Goal: Task Accomplishment & Management: Manage account settings

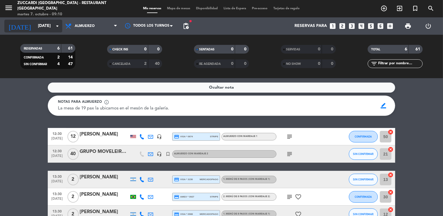
click at [35, 26] on input "[DATE]" at bounding box center [62, 26] width 55 height 10
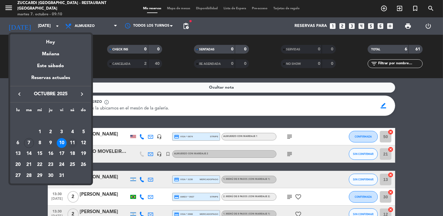
click at [72, 144] on div "11" at bounding box center [72, 143] width 10 height 10
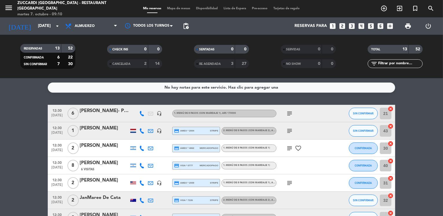
click at [50, 25] on input "[DATE]" at bounding box center [62, 26] width 55 height 10
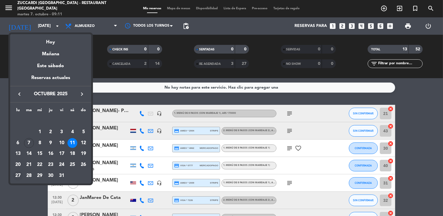
click at [17, 176] on div "27" at bounding box center [18, 176] width 10 height 10
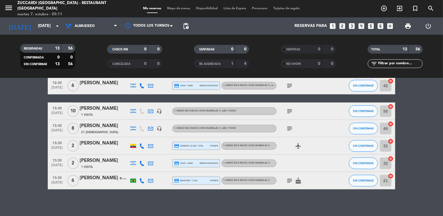
scroll to position [151, 0]
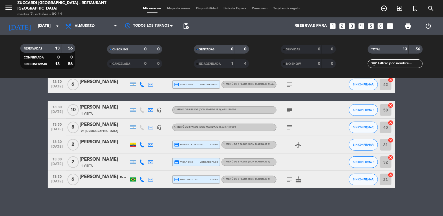
click at [289, 128] on icon "subject" at bounding box center [289, 127] width 7 height 7
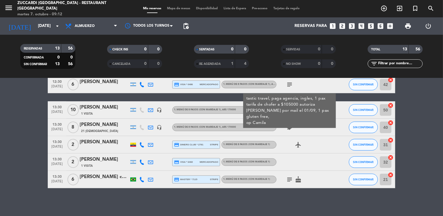
click at [21, 137] on bookings-row "12:30 [DATE] 2 [PERSON_NAME] 17 Visitas headset_mic 1. MENÚ DE 8 PASOS (con mar…" at bounding box center [221, 71] width 443 height 234
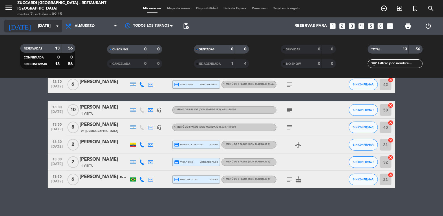
click at [50, 28] on input "[DATE]" at bounding box center [62, 26] width 55 height 10
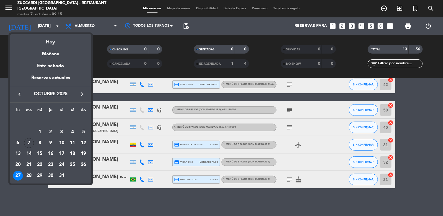
click at [83, 95] on icon "keyboard_arrow_right" at bounding box center [81, 94] width 7 height 7
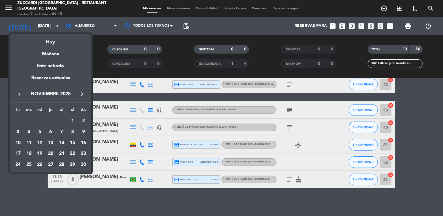
click at [83, 95] on icon "keyboard_arrow_right" at bounding box center [81, 94] width 7 height 7
click at [64, 130] on div "5" at bounding box center [62, 132] width 10 height 10
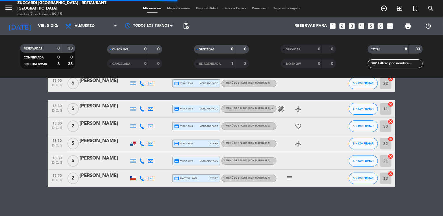
scroll to position [73, 0]
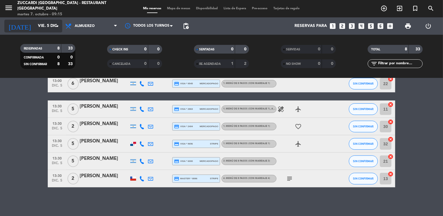
click at [53, 26] on input "vie. 5 dic." at bounding box center [62, 26] width 55 height 10
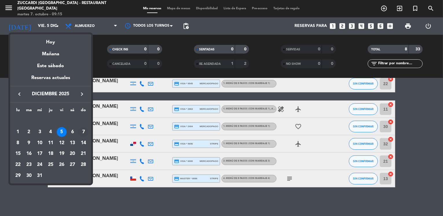
click at [83, 131] on div "7" at bounding box center [83, 132] width 10 height 10
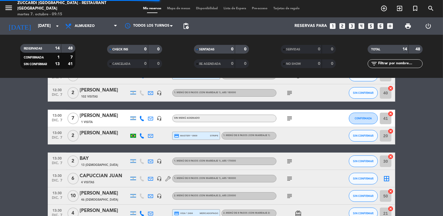
scroll to position [151, 0]
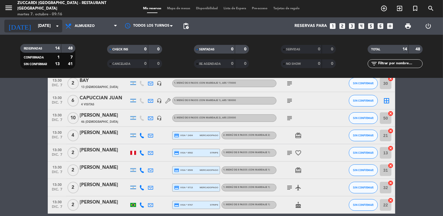
click at [46, 23] on input "[DATE]" at bounding box center [62, 26] width 55 height 10
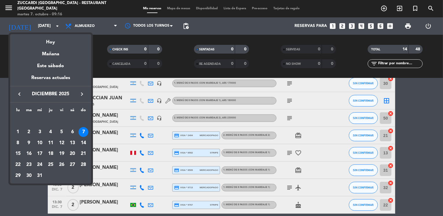
click at [19, 93] on icon "keyboard_arrow_left" at bounding box center [19, 94] width 7 height 7
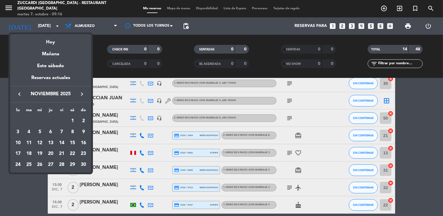
click at [19, 93] on icon "keyboard_arrow_left" at bounding box center [19, 94] width 7 height 7
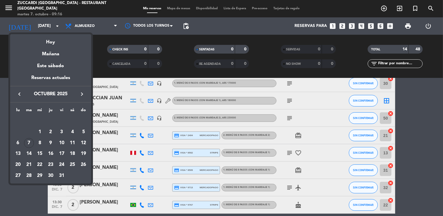
click at [39, 164] on div "22" at bounding box center [40, 165] width 10 height 10
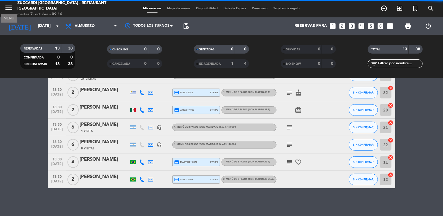
click at [8, 12] on icon "menu" at bounding box center [8, 7] width 9 height 9
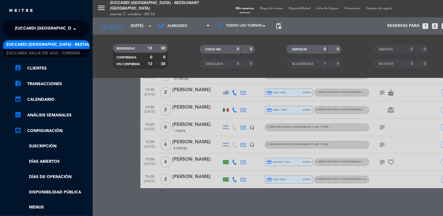
click at [38, 33] on span "Zuccardi [GEOGRAPHIC_DATA] - Restaurant [GEOGRAPHIC_DATA]" at bounding box center [84, 29] width 139 height 12
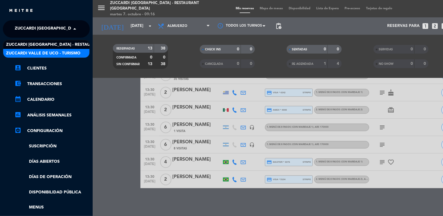
click at [58, 52] on span "Zuccardi Valle de Uco - Turismo" at bounding box center [43, 53] width 74 height 7
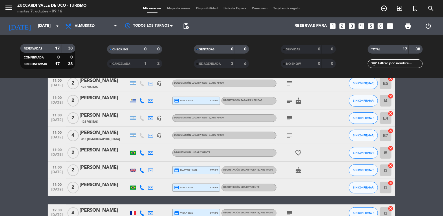
click at [30, 98] on bookings-row "09:30 [DATE] 3 [PERSON_NAME] 11 Visitas credit_card visa * 3680 mercadopago Deg…" at bounding box center [221, 114] width 443 height 320
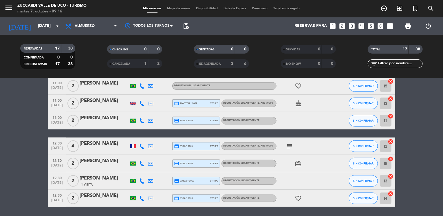
scroll to position [237, 0]
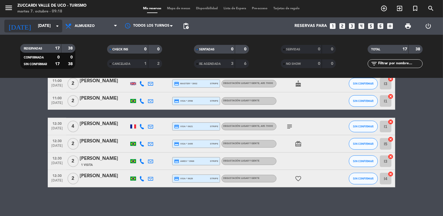
click at [39, 24] on input "[DATE]" at bounding box center [62, 26] width 55 height 10
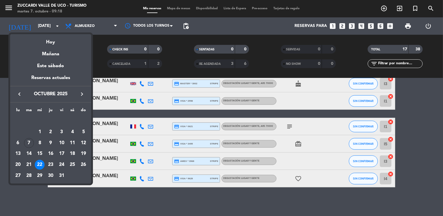
click at [82, 94] on icon "keyboard_arrow_right" at bounding box center [81, 94] width 7 height 7
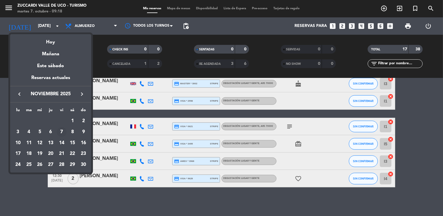
click at [63, 131] on div "7" at bounding box center [62, 132] width 10 height 10
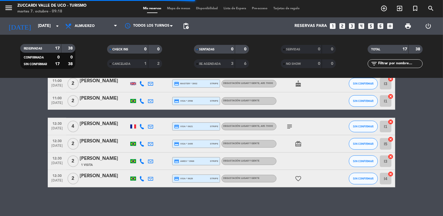
scroll to position [21, 0]
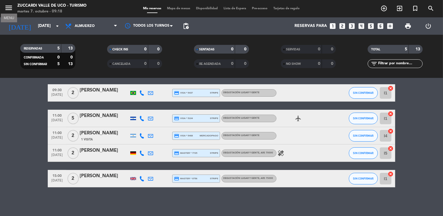
click at [5, 6] on icon "menu" at bounding box center [8, 7] width 9 height 9
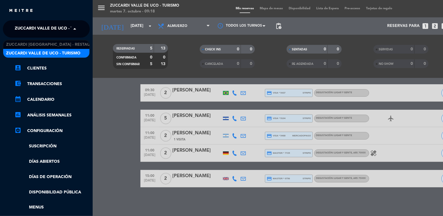
click at [39, 30] on span "Zuccardi Valle de Uco - Turismo" at bounding box center [52, 29] width 74 height 12
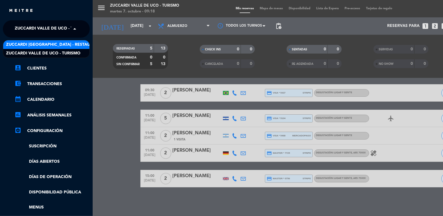
click at [64, 45] on span "Zuccardi [GEOGRAPHIC_DATA] - Restaurant [GEOGRAPHIC_DATA]" at bounding box center [75, 44] width 139 height 7
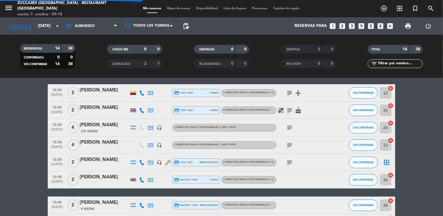
scroll to position [169, 0]
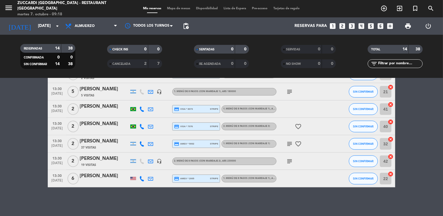
click at [33, 124] on bookings-row "12:30 [DATE] 2 [PERSON_NAME] credit_card visa * 9355 stripe 1. MENÚ DE 8 PASOS …" at bounding box center [221, 61] width 443 height 251
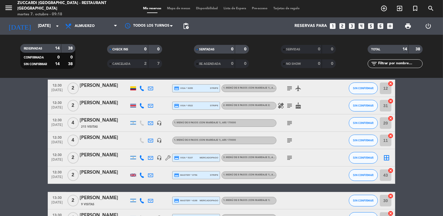
scroll to position [0, 0]
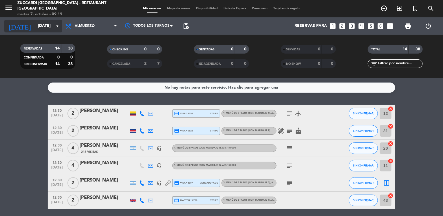
click at [45, 26] on input "[DATE]" at bounding box center [62, 26] width 55 height 10
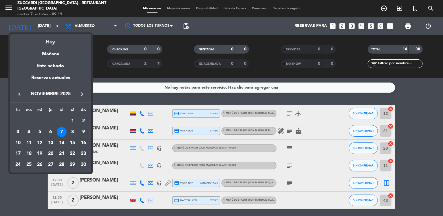
click at [19, 95] on icon "keyboard_arrow_left" at bounding box center [19, 94] width 7 height 7
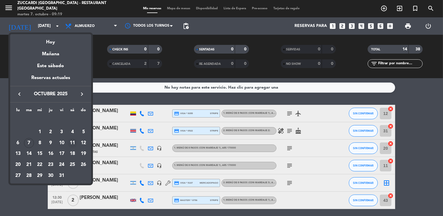
click at [72, 143] on div "11" at bounding box center [72, 143] width 10 height 10
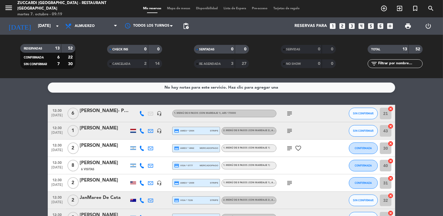
click at [48, 24] on input "[DATE]" at bounding box center [62, 26] width 55 height 10
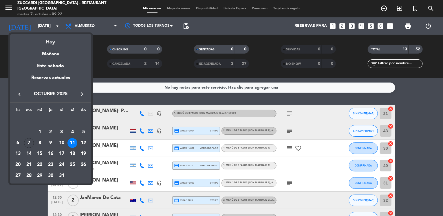
click at [83, 96] on icon "keyboard_arrow_right" at bounding box center [81, 94] width 7 height 7
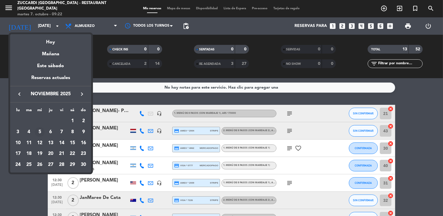
click at [42, 131] on div "5" at bounding box center [40, 132] width 10 height 10
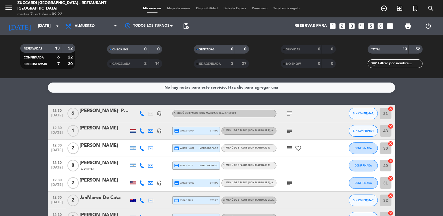
type input "[DATE]"
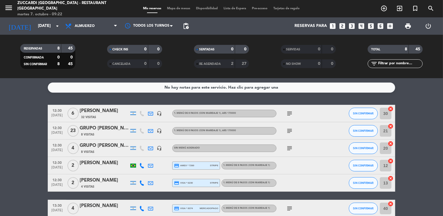
click at [37, 116] on bookings-row "12:30 [DATE] 6 [PERSON_NAME] 32 Visitas headset_mic 1. MENÚ DE 8 PASOS (con mar…" at bounding box center [221, 178] width 443 height 147
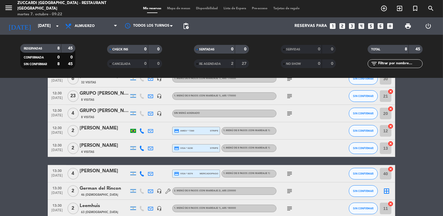
scroll to position [46, 0]
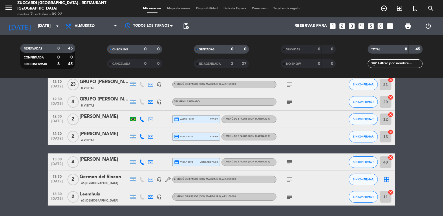
click at [104, 177] on div "German del Rincon" at bounding box center [104, 177] width 49 height 8
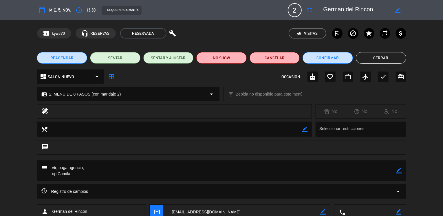
drag, startPoint x: 398, startPoint y: 171, endPoint x: 300, endPoint y: 171, distance: 98.4
click at [398, 171] on icon "border_color" at bounding box center [399, 171] width 6 height 6
click at [177, 168] on textarea at bounding box center [222, 170] width 349 height 21
paste textarea "Normalmente no comen mayonesa o aliolis y similares..."
type textarea "vtr, paga agencia, Normalmente no comen mayonesa o aliolis y similares... op Ca…"
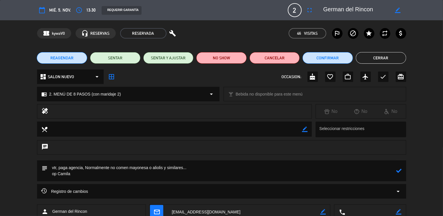
click at [399, 173] on icon at bounding box center [399, 171] width 6 height 6
click at [385, 58] on button "Cerrar" at bounding box center [381, 58] width 50 height 12
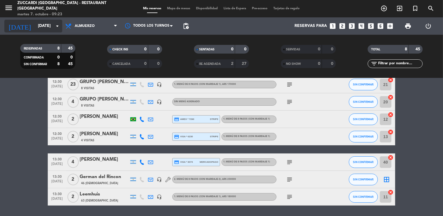
click at [48, 29] on input "[DATE]" at bounding box center [62, 26] width 55 height 10
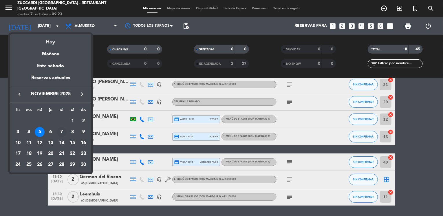
click at [62, 131] on div "7" at bounding box center [62, 132] width 10 height 10
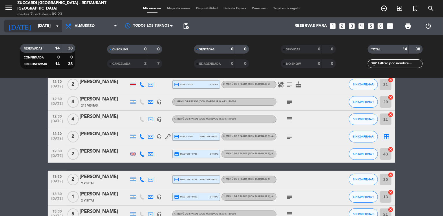
click at [42, 28] on input "[DATE]" at bounding box center [62, 26] width 55 height 10
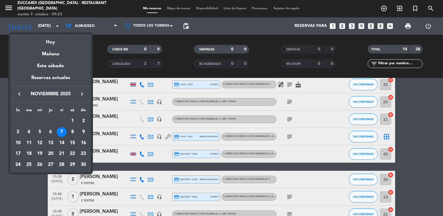
click at [19, 97] on icon "keyboard_arrow_left" at bounding box center [19, 94] width 7 height 7
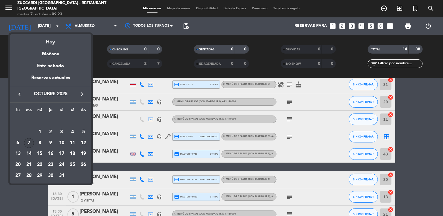
click at [32, 142] on div "7" at bounding box center [29, 143] width 10 height 10
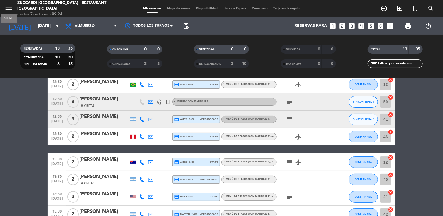
click at [7, 10] on icon "menu" at bounding box center [8, 7] width 9 height 9
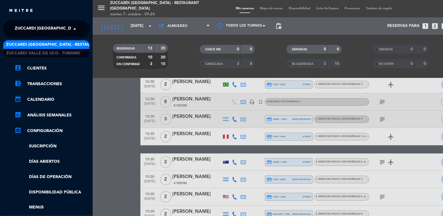
click at [31, 28] on span "Zuccardi [GEOGRAPHIC_DATA] - Restaurant [GEOGRAPHIC_DATA]" at bounding box center [84, 29] width 139 height 12
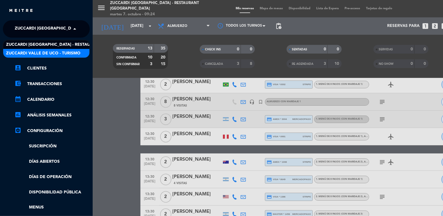
click at [66, 53] on span "Zuccardi Valle de Uco - Turismo" at bounding box center [43, 53] width 74 height 7
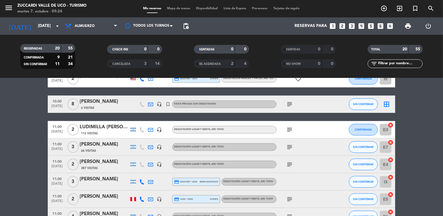
scroll to position [93, 0]
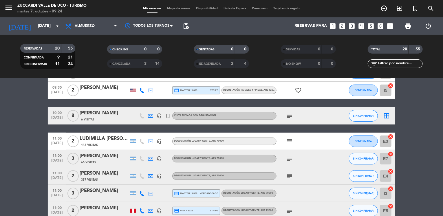
click at [289, 115] on icon "subject" at bounding box center [289, 115] width 7 height 7
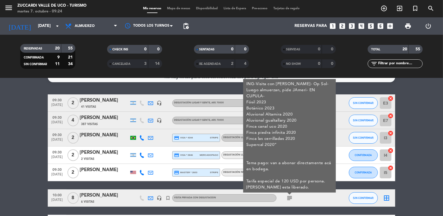
scroll to position [12, 0]
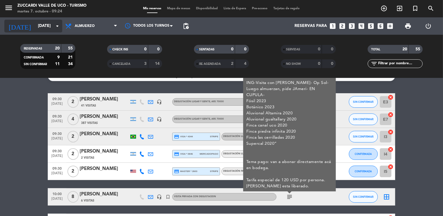
click at [48, 26] on input "[DATE]" at bounding box center [62, 26] width 55 height 10
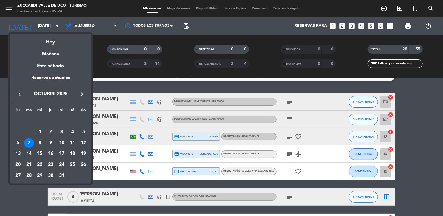
click at [81, 94] on icon "keyboard_arrow_right" at bounding box center [81, 94] width 7 height 7
click at [62, 153] on div "19" at bounding box center [62, 154] width 10 height 10
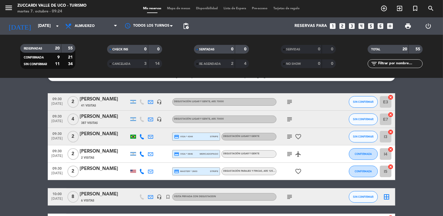
type input "vie. 19 dic."
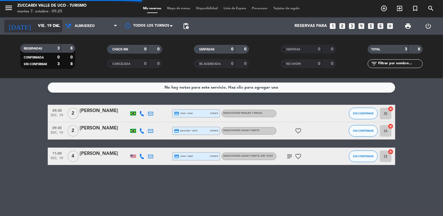
scroll to position [0, 0]
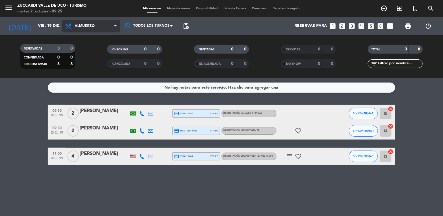
click at [83, 28] on span "Almuerzo" at bounding box center [85, 26] width 20 height 4
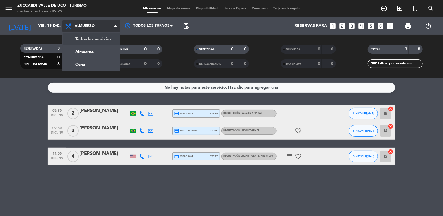
click at [95, 39] on div "menu Zuccardi Valle de Uco - Turismo martes 7. octubre - 09:25 Mis reservas Map…" at bounding box center [221, 39] width 443 height 78
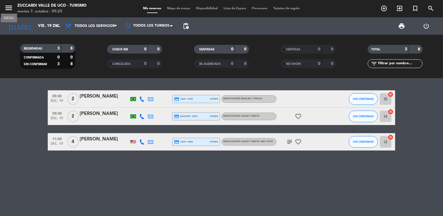
click at [12, 8] on icon "menu" at bounding box center [8, 7] width 9 height 9
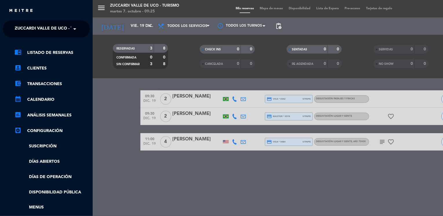
click at [49, 24] on span "Zuccardi Valle de Uco - Turismo" at bounding box center [52, 29] width 74 height 12
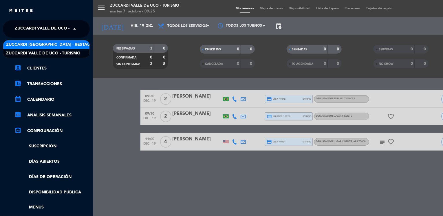
click at [75, 45] on span "Zuccardi [GEOGRAPHIC_DATA] - Restaurant [GEOGRAPHIC_DATA]" at bounding box center [75, 44] width 139 height 7
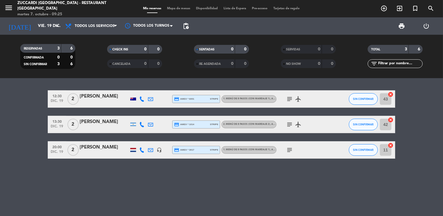
click at [94, 150] on div "[PERSON_NAME]" at bounding box center [104, 148] width 49 height 8
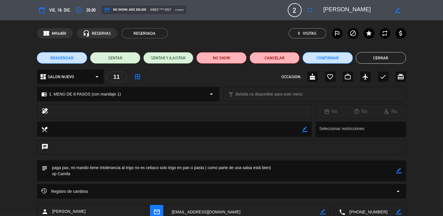
click at [401, 171] on icon "border_color" at bounding box center [399, 171] width 6 height 6
click at [287, 168] on textarea at bounding box center [222, 170] width 349 height 21
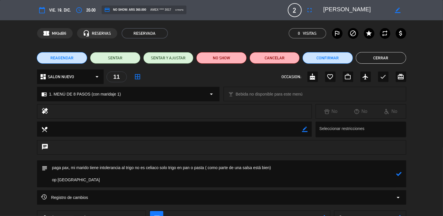
paste textarea "Mi marido tiene intolerancia al trigo ( no es celiaco) pero si tienen opción de…"
type textarea "paga pax, mi marido tiene intolerancia al trigo no es celiaco solo trigo en pan…"
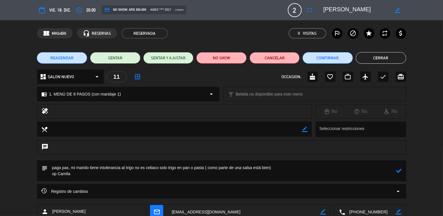
click at [378, 56] on button "Cerrar" at bounding box center [381, 58] width 50 height 12
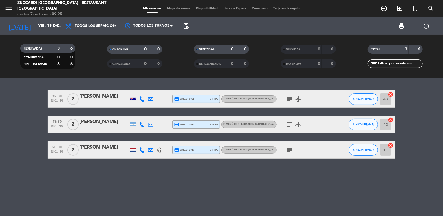
click at [290, 150] on icon "subject" at bounding box center [289, 150] width 7 height 7
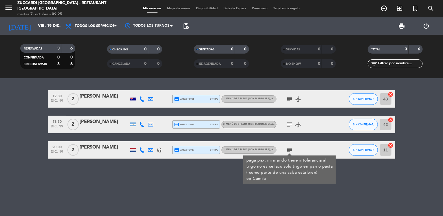
click at [200, 179] on div "12:30 [DATE] 2 [PERSON_NAME] credit_card amex * 6001 stripe 1. MENÚ DE 8 PASOS …" at bounding box center [221, 147] width 443 height 138
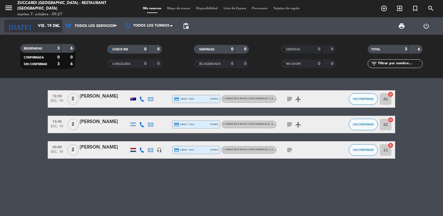
click at [41, 25] on input "vie. 19 dic." at bounding box center [62, 26] width 55 height 10
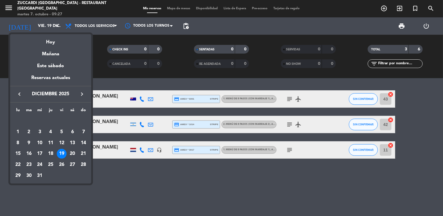
click at [16, 94] on icon "keyboard_arrow_left" at bounding box center [19, 94] width 7 height 7
click at [61, 155] on div "21" at bounding box center [62, 154] width 10 height 10
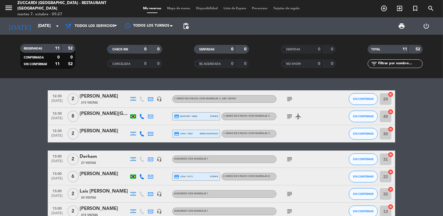
click at [28, 139] on bookings-row "12:30 [DATE] 2 [PERSON_NAME] 215 Visitas headset_mic 1. MENÚ DE 8 PASOS (con ma…" at bounding box center [221, 193] width 443 height 207
click at [10, 8] on icon "menu" at bounding box center [8, 7] width 9 height 9
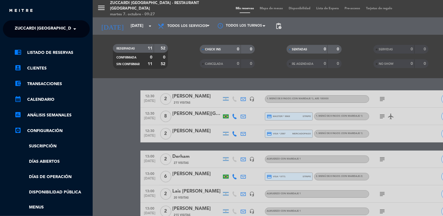
click at [42, 29] on span "Zuccardi [GEOGRAPHIC_DATA] - Restaurant [GEOGRAPHIC_DATA]" at bounding box center [84, 29] width 139 height 12
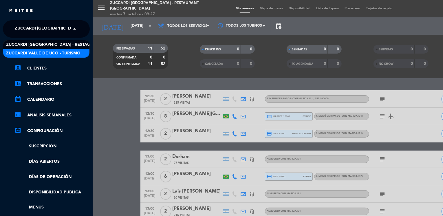
click at [73, 52] on span "Zuccardi Valle de Uco - Turismo" at bounding box center [43, 53] width 74 height 7
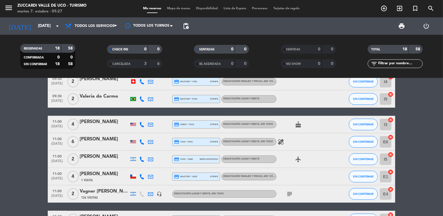
scroll to position [81, 0]
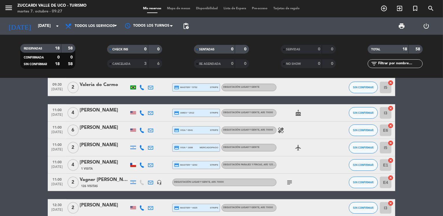
click at [38, 158] on bookings-row "09:30 [DATE] 4 Geraldo 2 Visitas headset_mic credit_card visa * 6995 mercadopag…" at bounding box center [221, 177] width 443 height 337
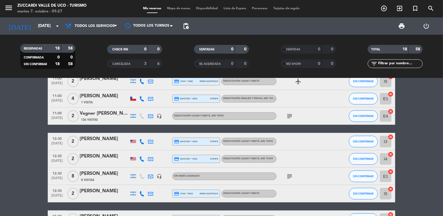
scroll to position [136, 0]
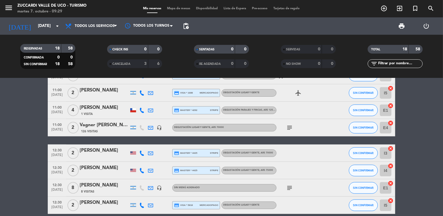
click at [32, 138] on bookings-row "09:30 [DATE] 4 Geraldo 2 Visitas headset_mic credit_card visa * 6995 mercadopag…" at bounding box center [221, 123] width 443 height 337
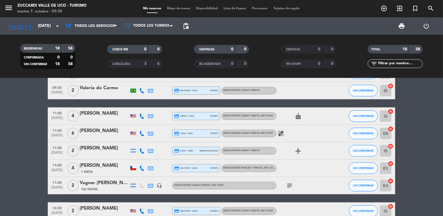
scroll to position [89, 0]
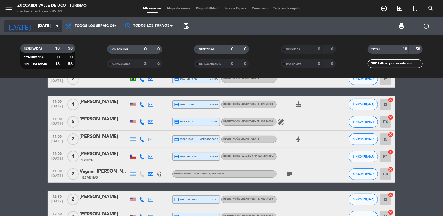
click at [43, 27] on input "[DATE]" at bounding box center [62, 26] width 55 height 10
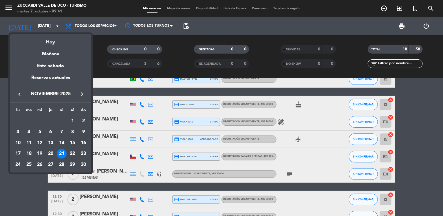
click at [19, 95] on icon "keyboard_arrow_left" at bounding box center [19, 94] width 7 height 7
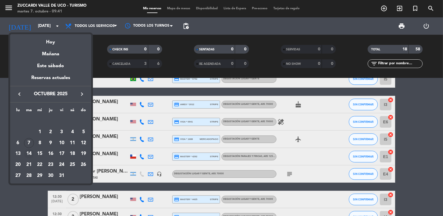
click at [29, 153] on div "14" at bounding box center [29, 154] width 10 height 10
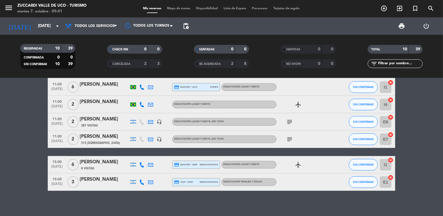
click at [27, 107] on bookings-row "09:30 [DATE] 6 [PERSON_NAME] de moura [PERSON_NAME] credit_card visa * 9506 str…" at bounding box center [221, 96] width 443 height 190
click at [9, 11] on icon "menu" at bounding box center [8, 7] width 9 height 9
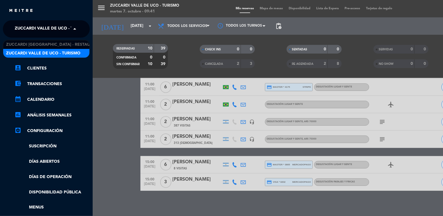
click at [33, 32] on span "Zuccardi Valle de Uco - Turismo" at bounding box center [52, 29] width 74 height 12
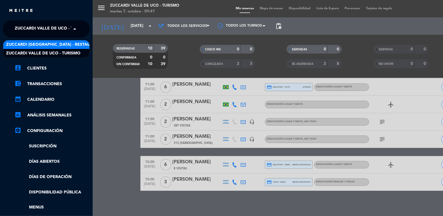
click at [60, 45] on span "Zuccardi [GEOGRAPHIC_DATA] - Restaurant [GEOGRAPHIC_DATA]" at bounding box center [75, 44] width 139 height 7
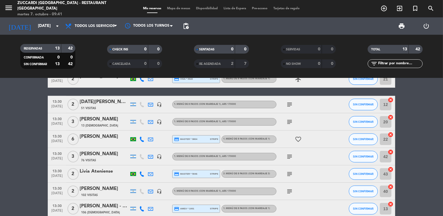
click at [21, 126] on bookings-row "12:30 [DATE] [PERSON_NAME] - [PERSON_NAME] 21 Visitas headset_mic Almuerzo sin …" at bounding box center [221, 118] width 443 height 234
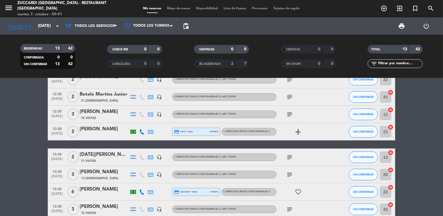
scroll to position [0, 0]
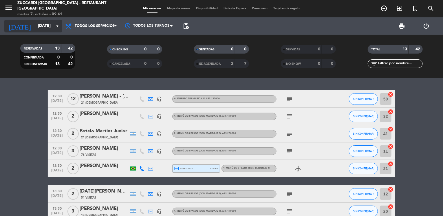
click at [40, 25] on input "[DATE]" at bounding box center [62, 26] width 55 height 10
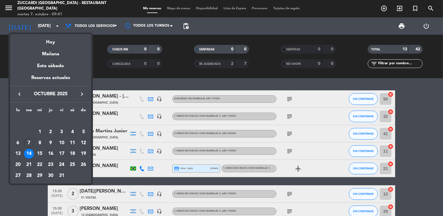
click at [50, 154] on div "16" at bounding box center [51, 154] width 10 height 10
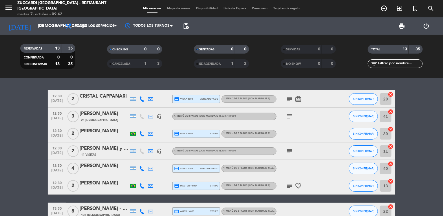
click at [24, 138] on bookings-row "12:30 [DATE] 2 CRISTAL CAPPANARI credit_card visa * 5194 mercadopago 1. MENÚ DE…" at bounding box center [221, 207] width 443 height 234
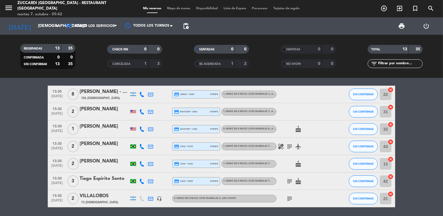
scroll to position [137, 0]
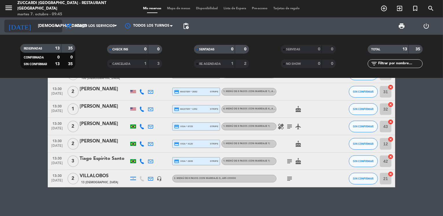
click at [53, 24] on input "[DEMOGRAPHIC_DATA][DATE]" at bounding box center [62, 26] width 55 height 10
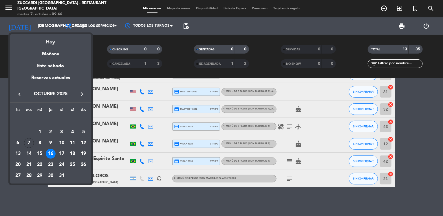
click at [85, 91] on icon "keyboard_arrow_right" at bounding box center [81, 94] width 7 height 7
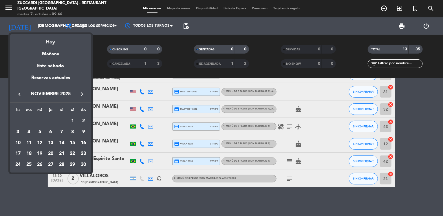
click at [80, 91] on icon "keyboard_arrow_right" at bounding box center [81, 94] width 7 height 7
click at [82, 91] on icon "keyboard_arrow_right" at bounding box center [81, 94] width 7 height 7
click at [84, 121] on div "4" at bounding box center [83, 121] width 10 height 10
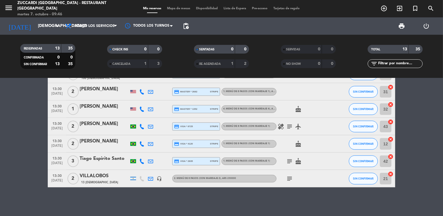
type input "[DATE]"
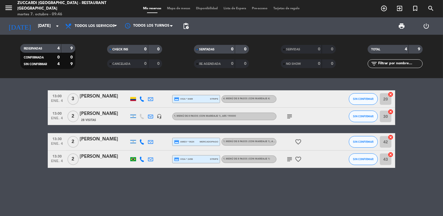
click at [5, 4] on icon "menu" at bounding box center [8, 7] width 9 height 9
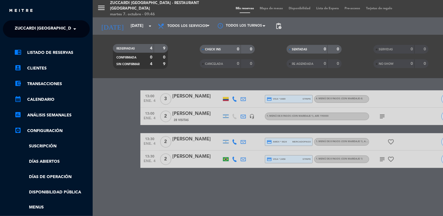
click at [76, 28] on span at bounding box center [76, 29] width 10 height 12
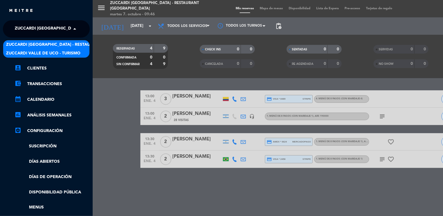
click at [71, 52] on span "Zuccardi Valle de Uco - Turismo" at bounding box center [43, 53] width 74 height 7
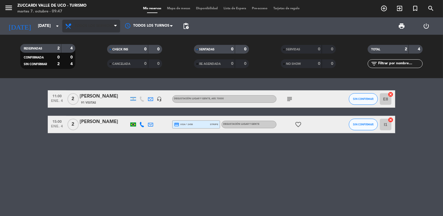
click at [95, 24] on span "Todos los servicios" at bounding box center [95, 26] width 40 height 4
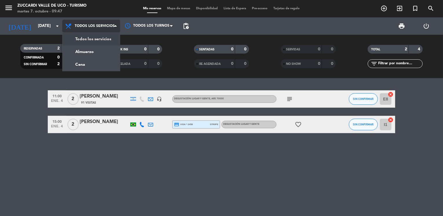
click at [89, 53] on div "menu Zuccardi Valle de Uco - Turismo martes 7. octubre - 09:47 Mis reservas Map…" at bounding box center [221, 39] width 443 height 78
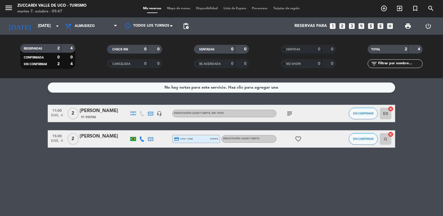
click at [339, 22] on icon "looks_two" at bounding box center [342, 26] width 8 height 8
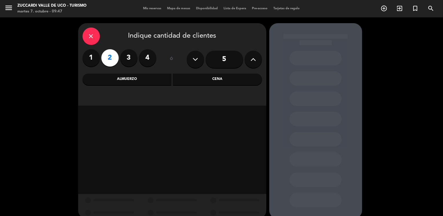
click at [147, 80] on div "Almuerzo" at bounding box center [127, 80] width 89 height 12
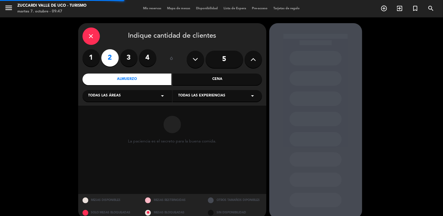
click at [140, 96] on div "Todas las áreas arrow_drop_down" at bounding box center [127, 96] width 89 height 12
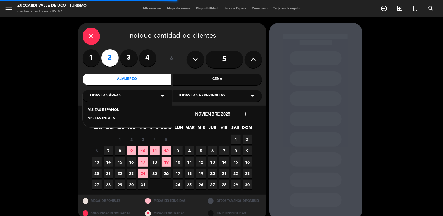
click at [118, 110] on div "VISITAS ESPANOL" at bounding box center [127, 110] width 78 height 6
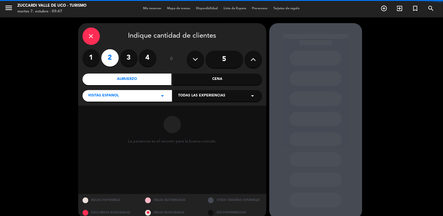
click at [190, 98] on span "Todas las experiencias" at bounding box center [201, 96] width 47 height 6
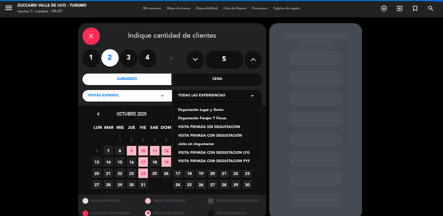
click at [195, 109] on div "Degustación Lugar y Gente" at bounding box center [217, 110] width 78 height 6
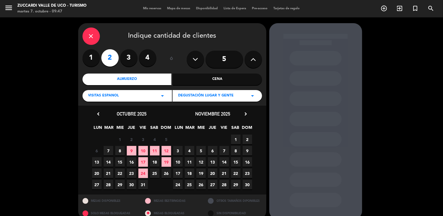
click at [245, 113] on icon "chevron_right" at bounding box center [246, 114] width 6 height 6
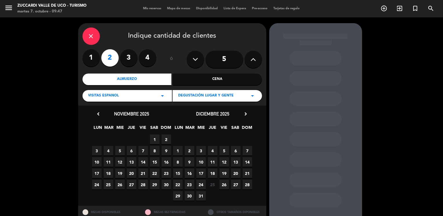
click at [244, 115] on icon "chevron_right" at bounding box center [246, 114] width 6 height 6
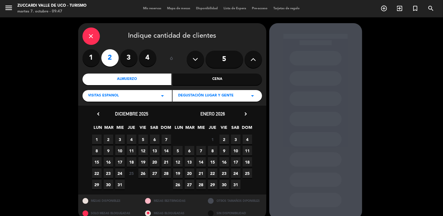
click at [250, 138] on span "4" at bounding box center [248, 140] width 10 height 10
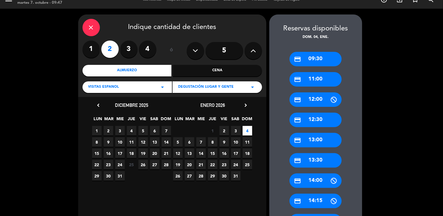
click at [325, 83] on div "credit_card 11:00" at bounding box center [316, 79] width 52 height 14
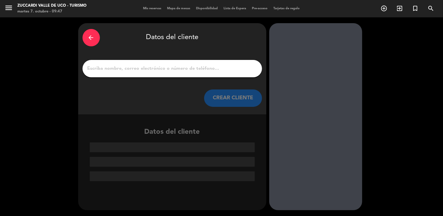
scroll to position [0, 0]
click at [168, 70] on input "1" at bounding box center [172, 69] width 171 height 8
paste input "[PERSON_NAME]"
type input "[PERSON_NAME]"
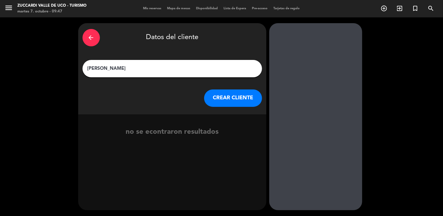
click at [239, 102] on button "CREAR CLIENTE" at bounding box center [233, 97] width 58 height 17
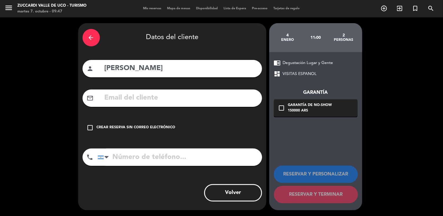
click at [141, 103] on input "text" at bounding box center [181, 98] width 154 height 12
paste input "[EMAIL_ADDRESS][DOMAIN_NAME]"
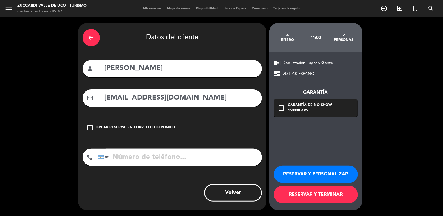
type input "[EMAIL_ADDRESS][DOMAIN_NAME]"
click at [321, 174] on button "RESERVAR Y PERSONALIZAR" at bounding box center [316, 174] width 84 height 17
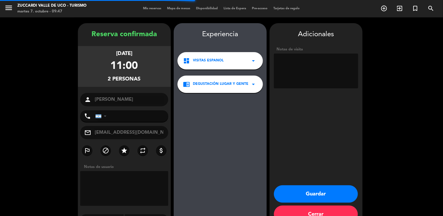
scroll to position [15, 0]
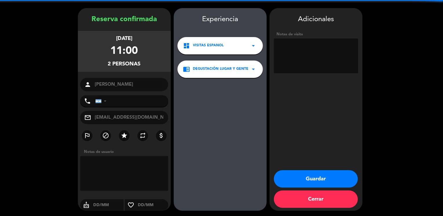
click at [314, 50] on textarea at bounding box center [316, 56] width 84 height 35
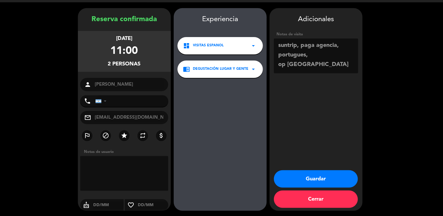
type textarea "suntrip, paga agencia, portugues, op [GEOGRAPHIC_DATA]"
click at [291, 177] on button "Guardar" at bounding box center [316, 178] width 84 height 17
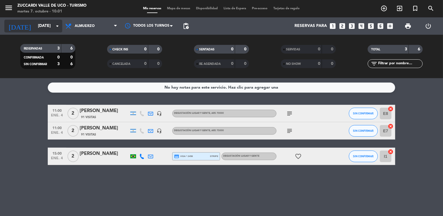
click at [46, 24] on input "[DATE]" at bounding box center [62, 26] width 55 height 10
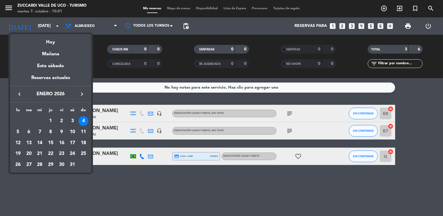
click at [18, 95] on icon "keyboard_arrow_left" at bounding box center [19, 94] width 7 height 7
click at [29, 152] on div "14" at bounding box center [29, 154] width 10 height 10
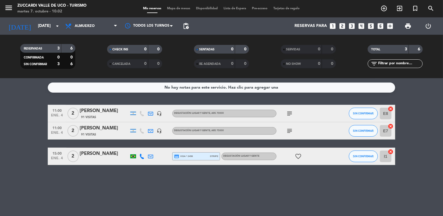
type input "[DATE]"
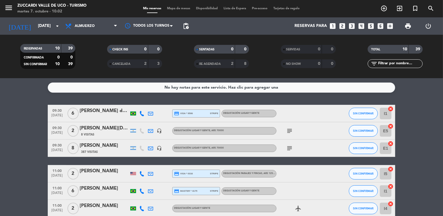
click at [28, 108] on bookings-row "09:30 [DATE] 6 [PERSON_NAME] de moura [PERSON_NAME] credit_card visa * 9506 str…" at bounding box center [221, 200] width 443 height 190
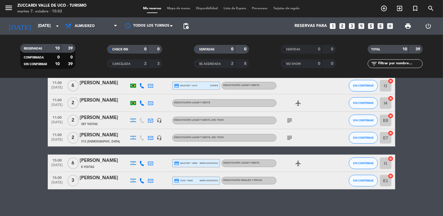
scroll to position [107, 0]
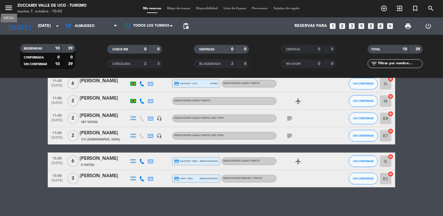
click at [6, 10] on icon "menu" at bounding box center [8, 7] width 9 height 9
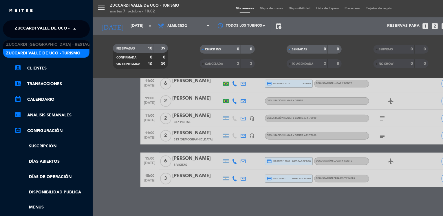
click at [36, 27] on span "Zuccardi Valle de Uco - Turismo" at bounding box center [52, 29] width 74 height 12
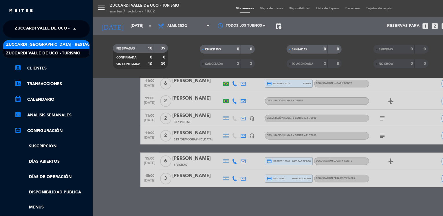
click at [73, 45] on span "Zuccardi [GEOGRAPHIC_DATA] - Restaurant [GEOGRAPHIC_DATA]" at bounding box center [75, 44] width 139 height 7
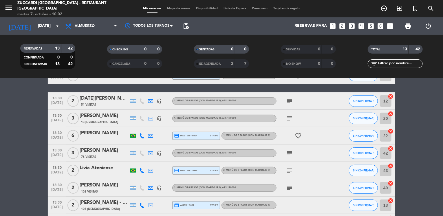
click at [102, 98] on div "[DATE][PERSON_NAME]" at bounding box center [104, 99] width 49 height 8
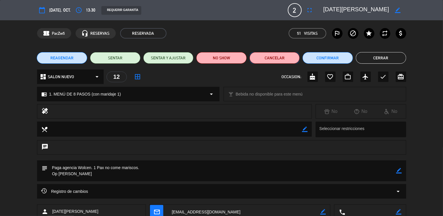
click at [267, 60] on button "Cancelar" at bounding box center [275, 58] width 50 height 12
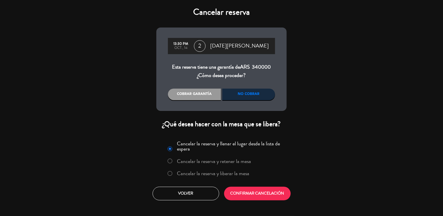
click at [169, 173] on input "Cancelar la reserva y liberar la mesa" at bounding box center [170, 173] width 4 height 4
radio input "true"
click at [248, 197] on button "CONFIRMAR CANCELACIÓN" at bounding box center [257, 194] width 67 height 14
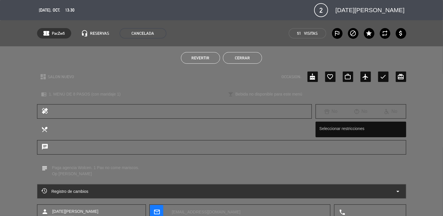
click at [232, 58] on button "Cerrar" at bounding box center [242, 58] width 39 height 12
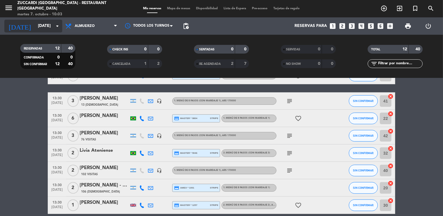
click at [35, 29] on input "[DATE]" at bounding box center [62, 26] width 55 height 10
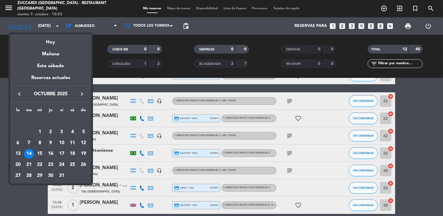
click at [80, 91] on icon "keyboard_arrow_right" at bounding box center [81, 94] width 7 height 7
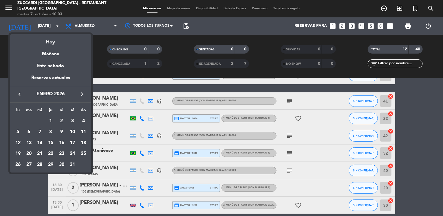
click at [80, 91] on icon "keyboard_arrow_right" at bounding box center [81, 94] width 7 height 7
click at [82, 131] on div "8" at bounding box center [83, 132] width 10 height 10
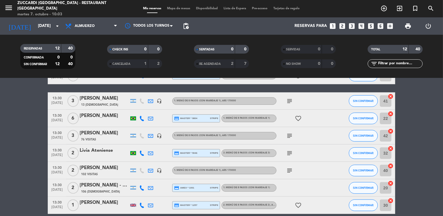
type input "[DATE]"
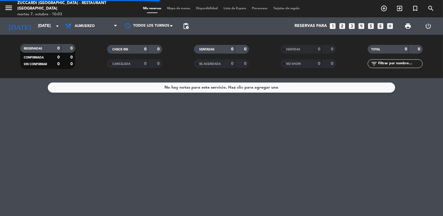
scroll to position [0, 0]
click at [13, 10] on icon "menu" at bounding box center [8, 7] width 9 height 9
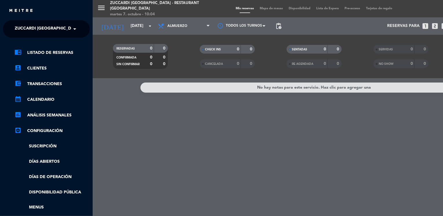
click at [44, 31] on span "Zuccardi [GEOGRAPHIC_DATA] - Restaurant [GEOGRAPHIC_DATA]" at bounding box center [84, 29] width 139 height 12
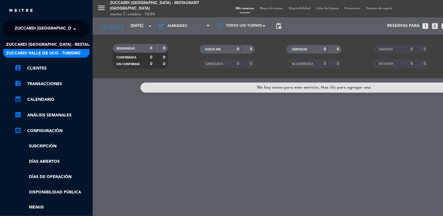
click at [64, 51] on span "Zuccardi Valle de Uco - Turismo" at bounding box center [43, 53] width 74 height 7
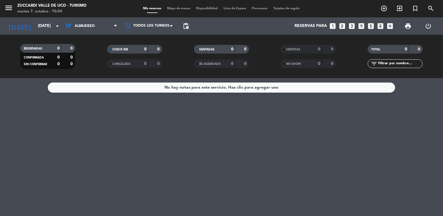
click at [381, 28] on icon "looks_6" at bounding box center [381, 26] width 8 height 8
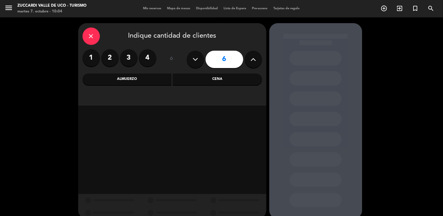
click at [118, 83] on div "Almuerzo" at bounding box center [127, 80] width 89 height 12
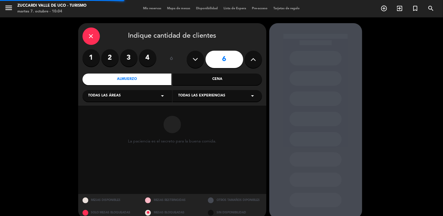
click at [118, 95] on span "Todas las áreas" at bounding box center [104, 96] width 33 height 6
click at [109, 112] on div "VISITAS ESPANOL" at bounding box center [127, 110] width 78 height 6
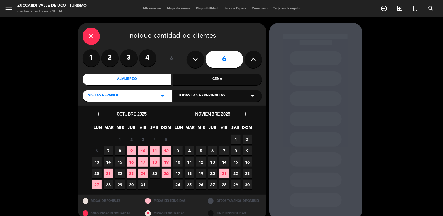
click at [183, 96] on span "Todas las experiencias" at bounding box center [201, 96] width 47 height 6
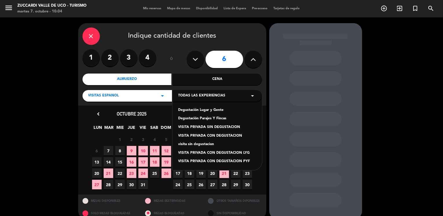
click at [191, 110] on div "Degustación Lugar y Gente" at bounding box center [217, 110] width 78 height 6
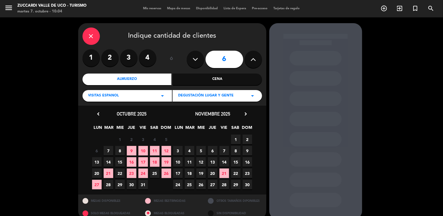
click at [244, 114] on icon "chevron_right" at bounding box center [246, 114] width 6 height 6
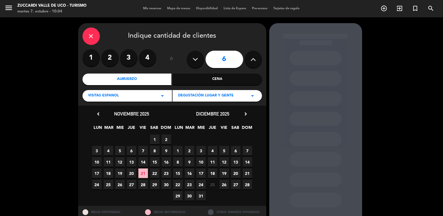
click at [245, 112] on icon "chevron_right" at bounding box center [246, 114] width 6 height 6
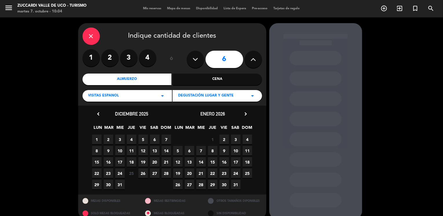
click at [243, 114] on icon "chevron_right" at bounding box center [246, 114] width 6 height 6
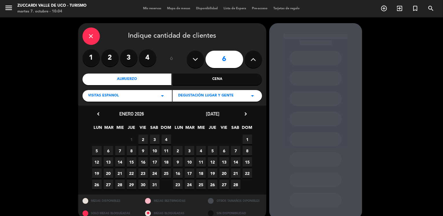
click at [244, 152] on span "8" at bounding box center [248, 151] width 10 height 10
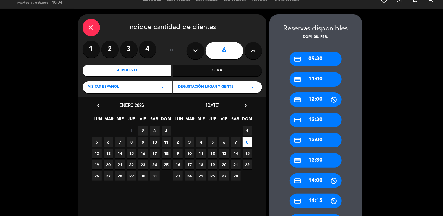
click at [301, 82] on icon "credit_card" at bounding box center [297, 79] width 7 height 7
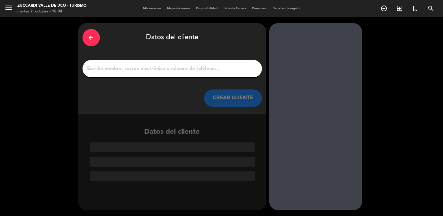
click at [155, 76] on div at bounding box center [173, 68] width 180 height 17
click at [105, 72] on input "1" at bounding box center [172, 69] width 171 height 8
paste input "[PERSON_NAME]"
type input "[PERSON_NAME]"
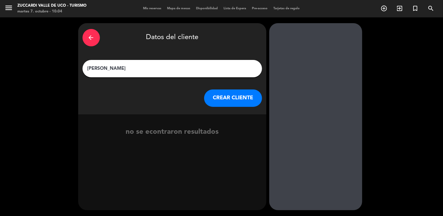
click at [230, 94] on button "CREAR CLIENTE" at bounding box center [233, 97] width 58 height 17
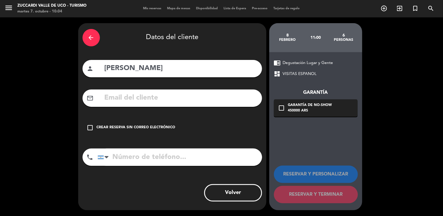
click at [111, 98] on input "text" at bounding box center [181, 98] width 154 height 12
paste input "[EMAIL_ADDRESS][DOMAIN_NAME]"
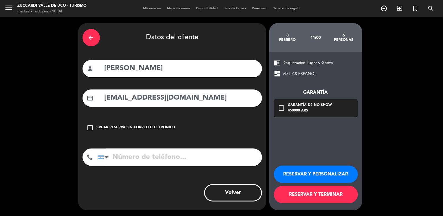
type input "[EMAIL_ADDRESS][DOMAIN_NAME]"
click at [316, 168] on button "RESERVAR Y PERSONALIZAR" at bounding box center [316, 174] width 84 height 17
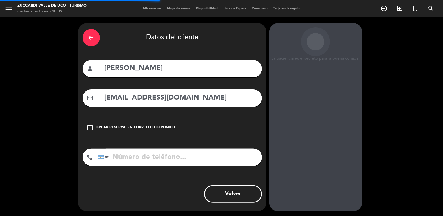
scroll to position [15, 0]
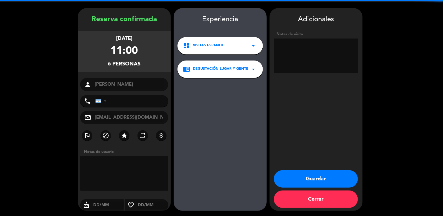
click at [299, 56] on textarea at bounding box center [316, 56] width 84 height 35
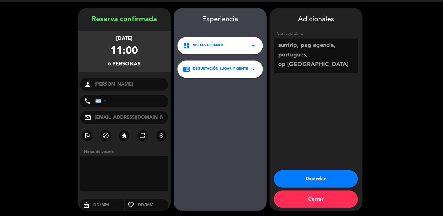
click at [311, 47] on textarea at bounding box center [316, 56] width 84 height 35
type textarea "suntrip, paga agencia, portugues, op [GEOGRAPHIC_DATA]"
click at [297, 176] on button "Guardar" at bounding box center [316, 178] width 84 height 17
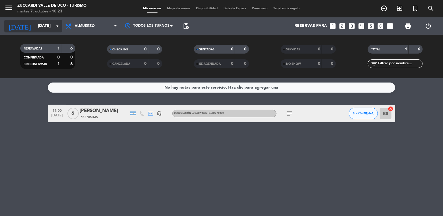
click at [37, 25] on input "[DATE]" at bounding box center [62, 26] width 55 height 10
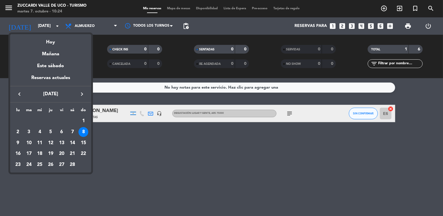
click at [22, 95] on icon "keyboard_arrow_left" at bounding box center [19, 94] width 7 height 7
click at [17, 93] on icon "keyboard_arrow_left" at bounding box center [19, 94] width 7 height 7
click at [51, 166] on div "23" at bounding box center [51, 165] width 10 height 10
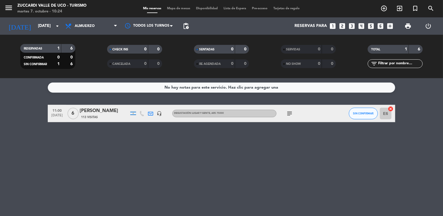
type input "[DEMOGRAPHIC_DATA][DATE]"
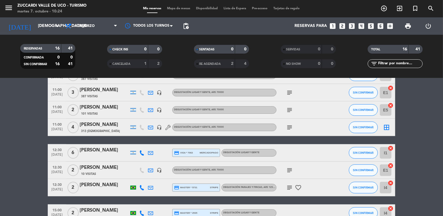
scroll to position [162, 0]
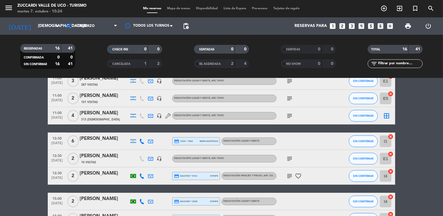
click at [288, 161] on icon "subject" at bounding box center [289, 158] width 7 height 7
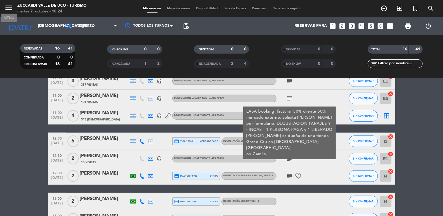
click at [10, 7] on icon "menu" at bounding box center [8, 7] width 9 height 9
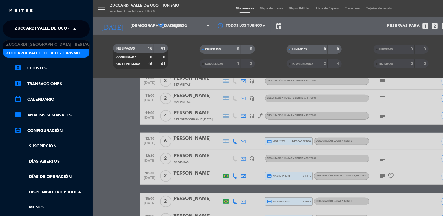
click at [60, 34] on span "Zuccardi Valle de Uco - Turismo" at bounding box center [52, 29] width 74 height 12
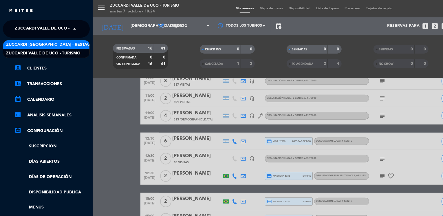
click at [74, 47] on span "Zuccardi [GEOGRAPHIC_DATA] - Restaurant [GEOGRAPHIC_DATA]" at bounding box center [75, 44] width 139 height 7
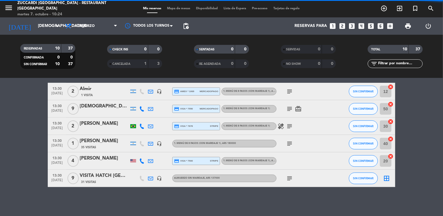
scroll to position [99, 0]
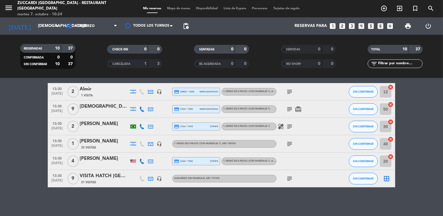
click at [36, 123] on bookings-row "12:30 [DATE] 3 [PERSON_NAME] credit_card visa * 2149 mercadopago 2. MENÚ DE 8 P…" at bounding box center [221, 97] width 443 height 182
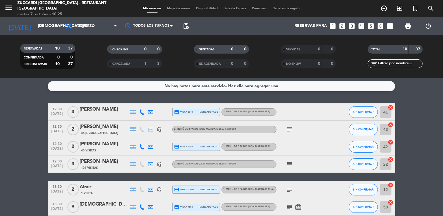
scroll to position [0, 0]
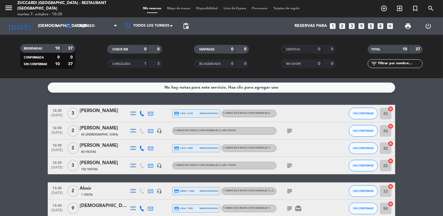
click at [343, 27] on icon "looks_two" at bounding box center [342, 26] width 8 height 8
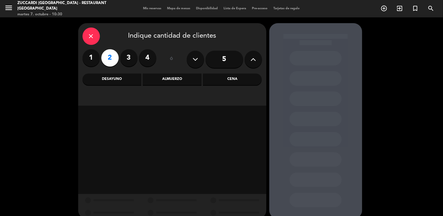
click at [157, 83] on div "Almuerzo" at bounding box center [172, 80] width 59 height 12
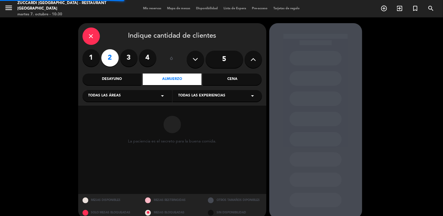
click at [137, 98] on div "Todas las áreas arrow_drop_down" at bounding box center [127, 96] width 89 height 12
click at [108, 120] on div "SALON NUEVO" at bounding box center [127, 119] width 78 height 6
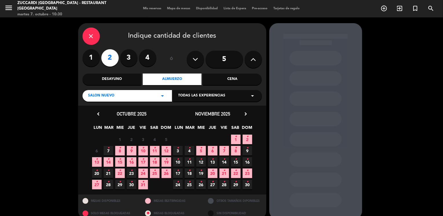
click at [180, 96] on span "Todas las experiencias" at bounding box center [201, 96] width 47 height 6
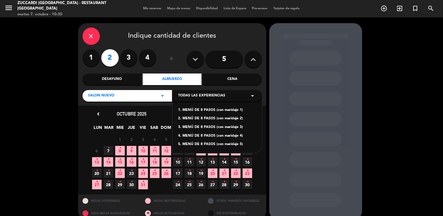
click at [199, 110] on div "1. MENÚ DE 8 PASOS (con maridaje 1)" at bounding box center [217, 110] width 78 height 6
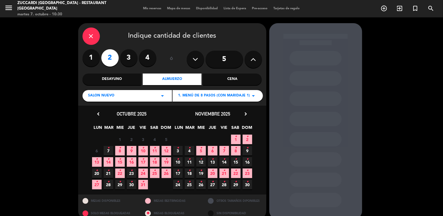
click at [132, 172] on icon "•" at bounding box center [132, 170] width 2 height 9
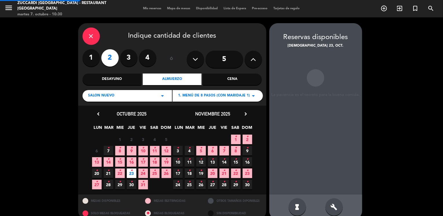
scroll to position [9, 0]
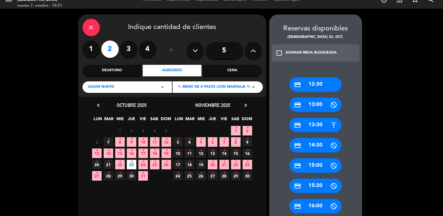
click at [309, 126] on div "credit_card 13:30" at bounding box center [316, 125] width 52 height 14
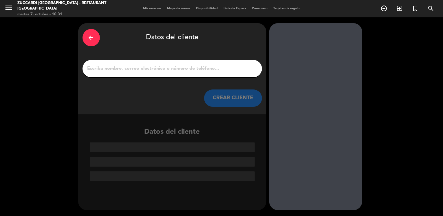
scroll to position [0, 0]
click at [198, 69] on input "1" at bounding box center [172, 69] width 171 height 8
paste input "[PERSON_NAME]"
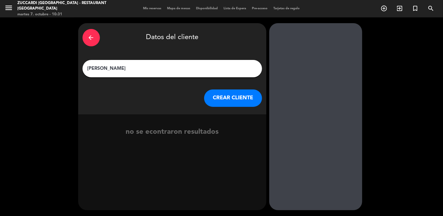
type input "[PERSON_NAME]"
click at [215, 100] on button "CREAR CLIENTE" at bounding box center [233, 97] width 58 height 17
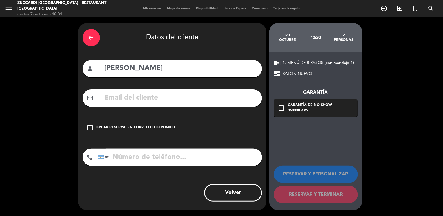
click at [107, 96] on input "text" at bounding box center [181, 98] width 154 height 12
paste input "[PERSON_NAME][EMAIL_ADDRESS][DOMAIN_NAME]"
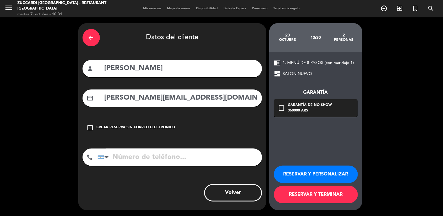
type input "[PERSON_NAME][EMAIL_ADDRESS][DOMAIN_NAME]"
click at [282, 107] on icon "check_box_outline_blank" at bounding box center [281, 108] width 7 height 7
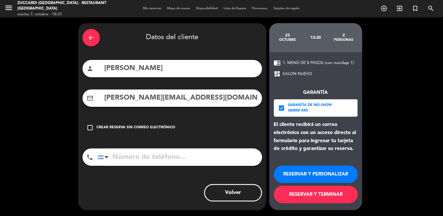
click at [317, 173] on button "RESERVAR Y PERSONALIZAR" at bounding box center [316, 174] width 84 height 17
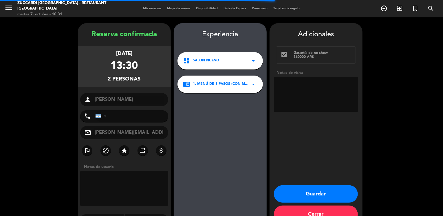
scroll to position [15, 0]
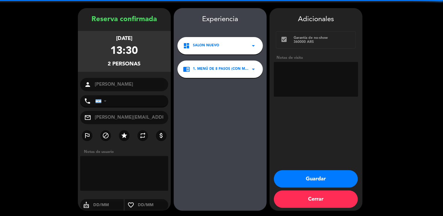
click at [305, 75] on textarea at bounding box center [316, 79] width 84 height 35
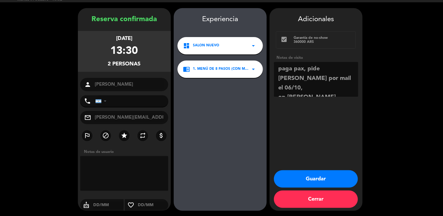
type textarea "paga pax, pide [PERSON_NAME] por mail el 06/10, op [PERSON_NAME]"
click at [300, 176] on button "Guardar" at bounding box center [316, 178] width 84 height 17
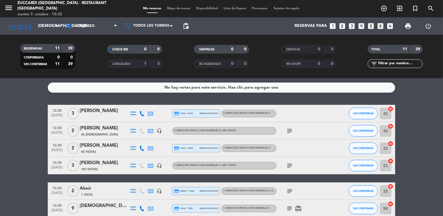
click at [30, 171] on bookings-row "12:30 [DATE] 3 [PERSON_NAME] credit_card visa * 2149 mercadopago 2. MENÚ DE 8 P…" at bounding box center [221, 204] width 443 height 199
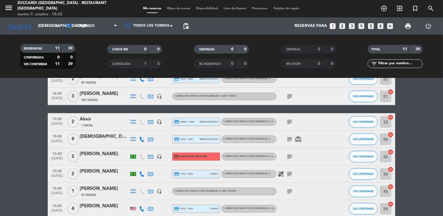
scroll to position [69, 0]
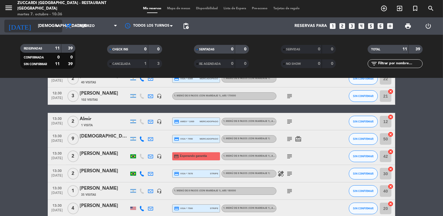
click at [43, 24] on input "[DEMOGRAPHIC_DATA][DATE]" at bounding box center [62, 26] width 55 height 10
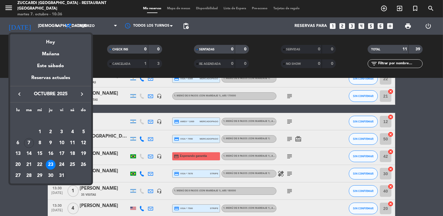
click at [62, 175] on div "31" at bounding box center [62, 176] width 10 height 10
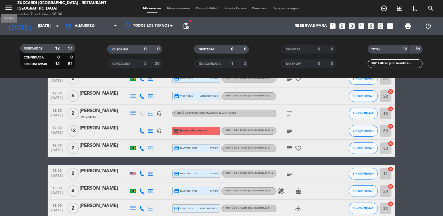
click at [10, 7] on icon "menu" at bounding box center [8, 7] width 9 height 9
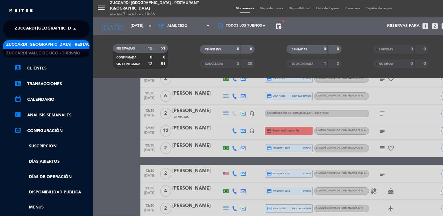
click at [62, 27] on span "Zuccardi [GEOGRAPHIC_DATA] - Restaurant [GEOGRAPHIC_DATA]" at bounding box center [84, 29] width 139 height 12
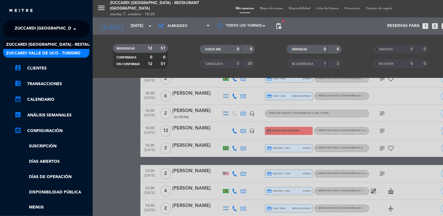
click at [78, 54] on span "Zuccardi Valle de Uco - Turismo" at bounding box center [43, 53] width 74 height 7
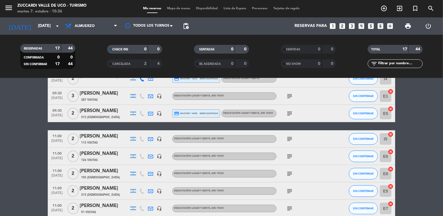
click at [13, 122] on bookings-row "09:30 [DATE] 2 [PERSON_NAME] credit_card master * 6907 stripe Degustación Lugar…" at bounding box center [221, 195] width 443 height 320
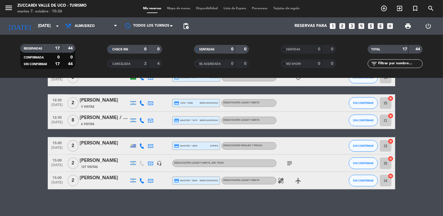
scroll to position [237, 0]
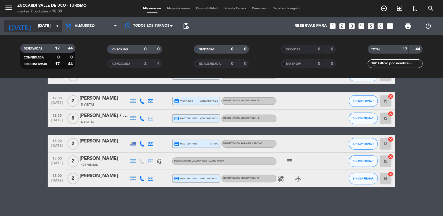
click at [41, 26] on input "[DATE]" at bounding box center [62, 26] width 55 height 10
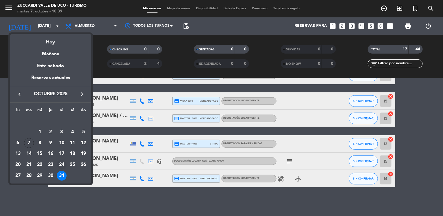
click at [60, 166] on div "24" at bounding box center [62, 165] width 10 height 10
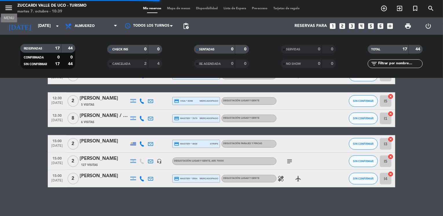
click at [8, 9] on icon "menu" at bounding box center [8, 7] width 9 height 9
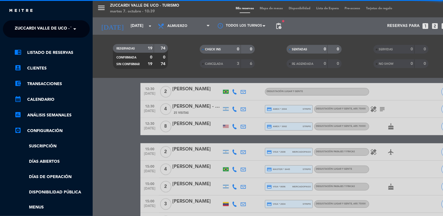
click at [50, 35] on ng-select "× Zuccardi [GEOGRAPHIC_DATA] - Turismo ×" at bounding box center [46, 28] width 87 height 17
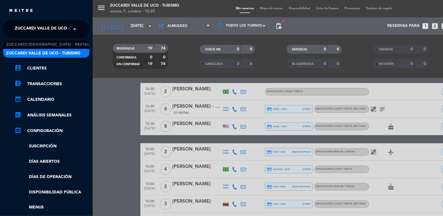
click at [68, 30] on span "Zuccardi Valle de Uco - Turismo" at bounding box center [52, 29] width 74 height 12
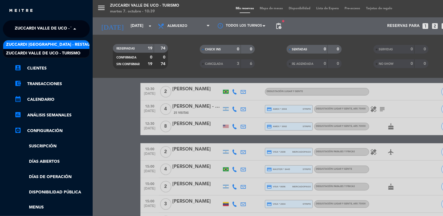
click at [75, 45] on span "Zuccardi [GEOGRAPHIC_DATA] - Restaurant [GEOGRAPHIC_DATA]" at bounding box center [75, 44] width 139 height 7
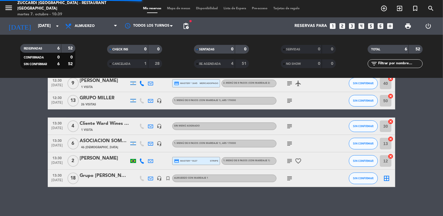
scroll to position [30, 0]
click at [30, 109] on bookings-row "12:30 [DATE] 9 [PERSON_NAME] 1 Visita credit_card master * 1645 mercadopago 2. …" at bounding box center [221, 131] width 443 height 112
click at [33, 111] on bookings-row "12:30 [DATE] 9 [PERSON_NAME] 1 Visita credit_card master * 1645 mercadopago 2. …" at bounding box center [221, 131] width 443 height 112
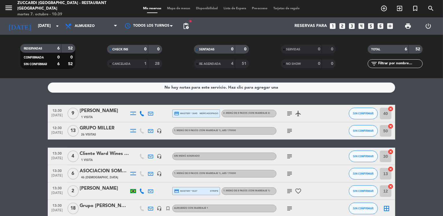
scroll to position [12, 0]
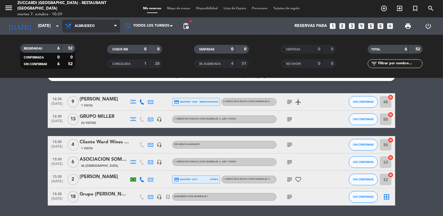
click at [91, 26] on span "Almuerzo" at bounding box center [85, 26] width 20 height 4
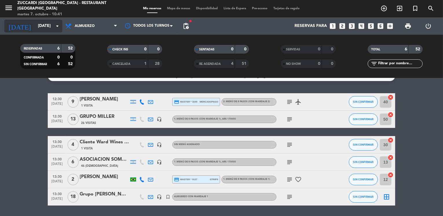
click at [51, 28] on input "[DATE]" at bounding box center [62, 26] width 55 height 10
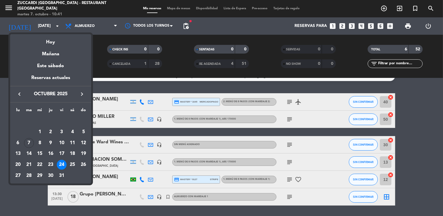
click at [83, 95] on icon "keyboard_arrow_right" at bounding box center [81, 94] width 7 height 7
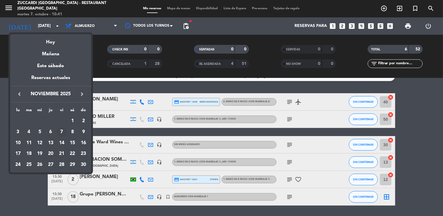
click at [61, 133] on div "7" at bounding box center [62, 132] width 10 height 10
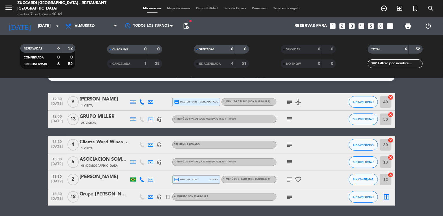
type input "[DATE]"
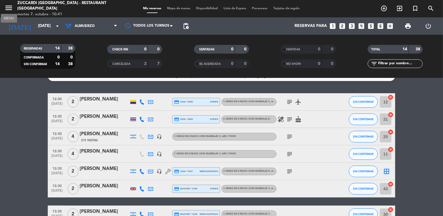
click at [10, 11] on icon "menu" at bounding box center [8, 7] width 9 height 9
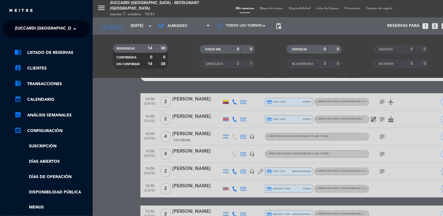
click at [37, 29] on span "Zuccardi [GEOGRAPHIC_DATA] - Restaurant [GEOGRAPHIC_DATA]" at bounding box center [84, 29] width 139 height 12
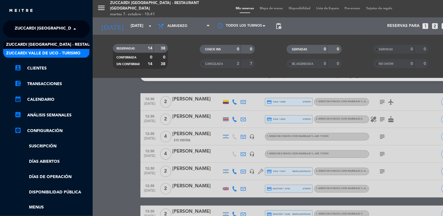
click at [69, 52] on span "Zuccardi Valle de Uco - Turismo" at bounding box center [43, 53] width 74 height 7
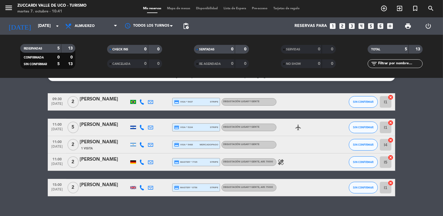
click at [7, 132] on bookings-row "09:30 [DATE] 2 Cinthia Felipak credit_card visa * 5437 stripe Degustación Lugar…" at bounding box center [221, 144] width 443 height 103
click at [343, 26] on icon "looks_two" at bounding box center [342, 26] width 8 height 8
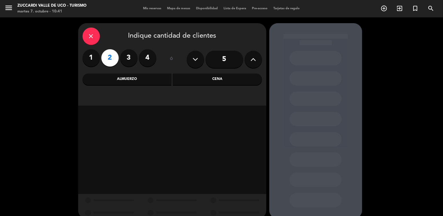
click at [154, 79] on div "Almuerzo" at bounding box center [127, 80] width 89 height 12
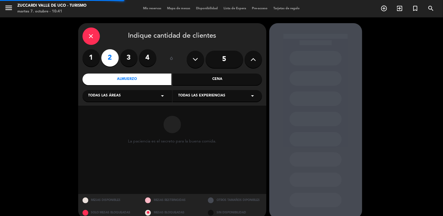
click at [125, 95] on div "Todas las áreas arrow_drop_down" at bounding box center [127, 96] width 89 height 12
click at [114, 110] on div "VISITAS ESPANOL" at bounding box center [127, 110] width 78 height 6
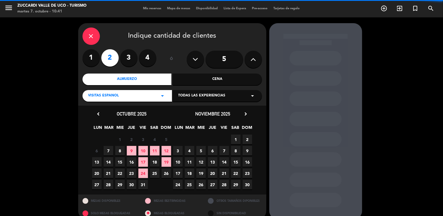
click at [184, 99] on div "Todas las experiencias arrow_drop_down" at bounding box center [217, 96] width 89 height 12
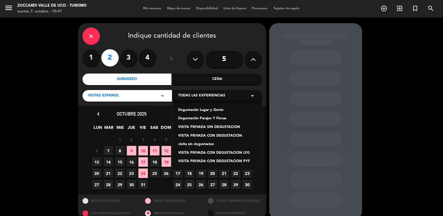
click at [193, 111] on div "Degustación Lugar y Gente" at bounding box center [217, 110] width 78 height 6
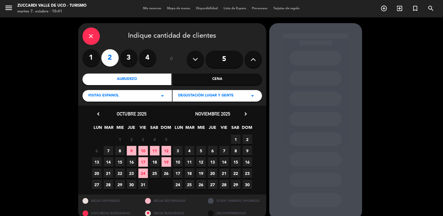
click at [225, 151] on span "7" at bounding box center [224, 151] width 10 height 10
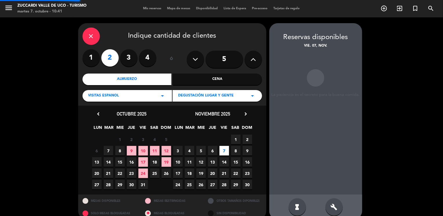
scroll to position [9, 0]
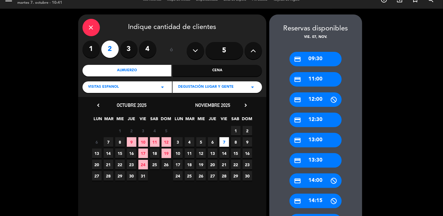
click at [314, 80] on div "credit_card 11:00" at bounding box center [316, 79] width 52 height 14
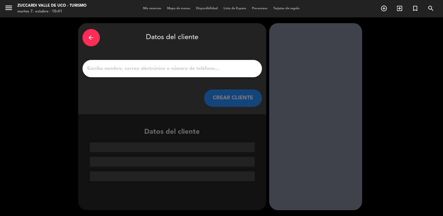
click at [186, 67] on input "1" at bounding box center [172, 69] width 171 height 8
paste input "[PERSON_NAME]"
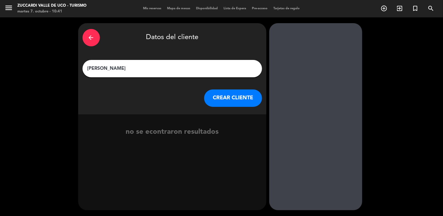
type input "[PERSON_NAME]"
click at [216, 100] on button "CREAR CLIENTE" at bounding box center [233, 97] width 58 height 17
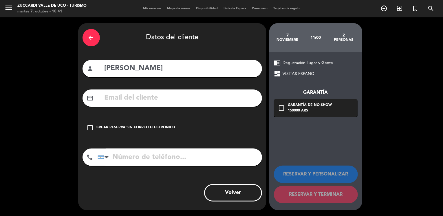
click at [127, 102] on input "text" at bounding box center [181, 98] width 154 height 12
paste input "[EMAIL_ADDRESS][DOMAIN_NAME]"
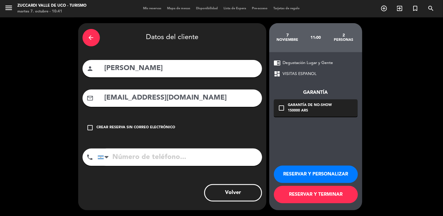
type input "[EMAIL_ADDRESS][DOMAIN_NAME]"
click at [289, 172] on button "RESERVAR Y PERSONALIZAR" at bounding box center [316, 174] width 84 height 17
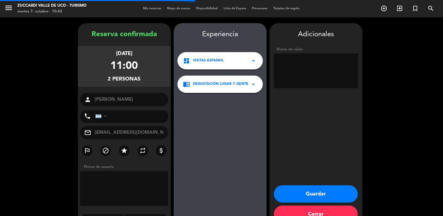
scroll to position [15, 0]
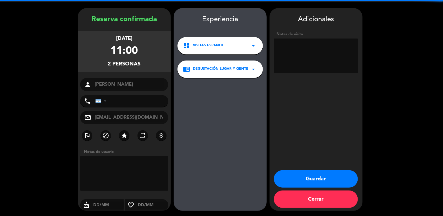
click at [296, 61] on textarea at bounding box center [316, 56] width 84 height 35
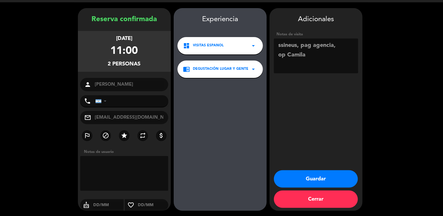
click at [280, 47] on textarea at bounding box center [316, 56] width 84 height 35
click at [310, 44] on textarea at bounding box center [316, 56] width 84 height 35
type textarea "sineus, paga agencia, op Camila"
click at [292, 177] on button "Guardar" at bounding box center [316, 178] width 84 height 17
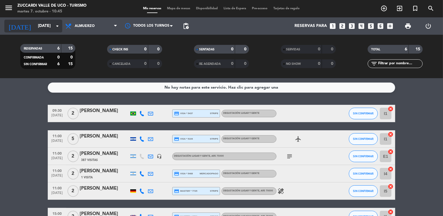
click at [42, 30] on input "[DATE]" at bounding box center [62, 26] width 55 height 10
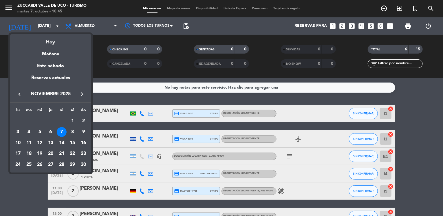
click at [18, 95] on icon "keyboard_arrow_left" at bounding box center [19, 94] width 7 height 7
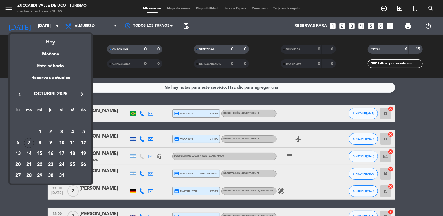
click at [65, 165] on div "24" at bounding box center [62, 165] width 10 height 10
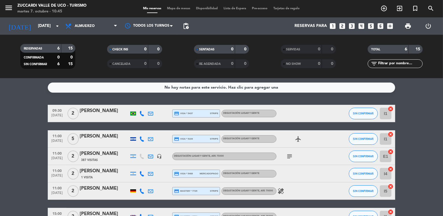
type input "[DATE]"
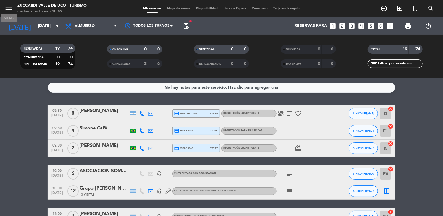
click at [9, 7] on icon "menu" at bounding box center [8, 7] width 9 height 9
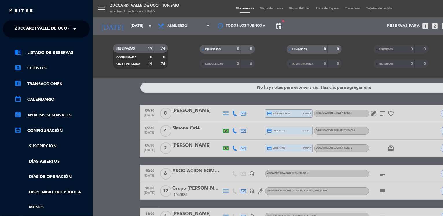
click at [38, 26] on span "Zuccardi Valle de Uco - Turismo" at bounding box center [52, 29] width 74 height 12
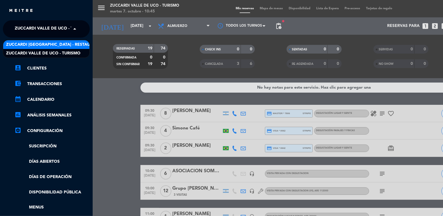
click at [63, 47] on span "Zuccardi [GEOGRAPHIC_DATA] - Restaurant [GEOGRAPHIC_DATA]" at bounding box center [75, 44] width 139 height 7
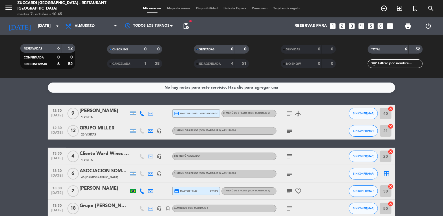
click at [29, 159] on bookings-row "12:30 [DATE] 9 [PERSON_NAME] 1 Visita credit_card master * 1645 mercadopago 2. …" at bounding box center [221, 161] width 443 height 112
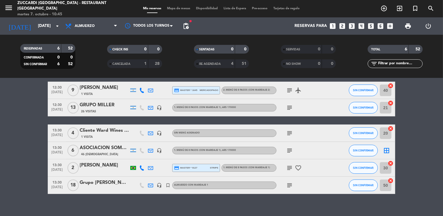
scroll to position [12, 0]
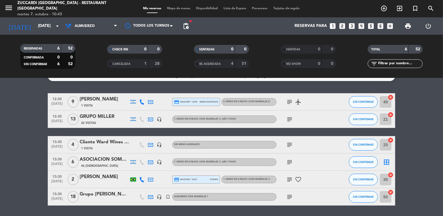
click at [14, 143] on bookings-row "12:30 [DATE] 9 [PERSON_NAME] 1 Visita credit_card master * 1645 mercadopago 2. …" at bounding box center [221, 149] width 443 height 112
click at [353, 26] on icon "looks_3" at bounding box center [352, 26] width 8 height 8
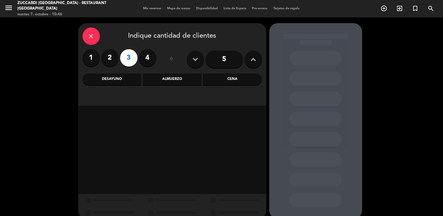
click at [155, 82] on div "Almuerzo" at bounding box center [172, 80] width 59 height 12
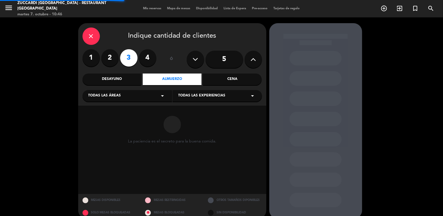
click at [121, 99] on div "Todas las áreas arrow_drop_down" at bounding box center [127, 96] width 89 height 12
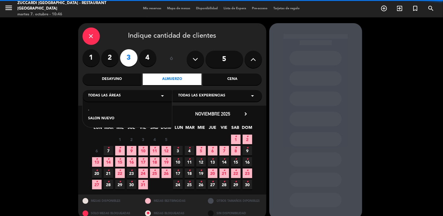
click at [105, 118] on div "SALON NUEVO" at bounding box center [127, 119] width 78 height 6
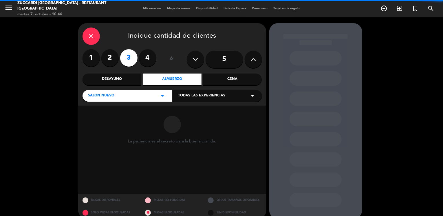
click at [188, 99] on div "Todas las experiencias arrow_drop_down" at bounding box center [217, 96] width 89 height 12
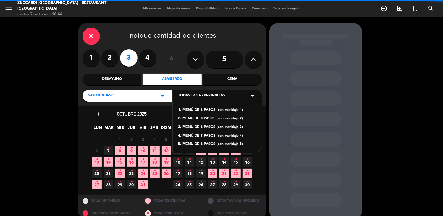
click at [196, 110] on div "1. MENÚ DE 8 PASOS (con maridaje 1)" at bounding box center [217, 110] width 78 height 6
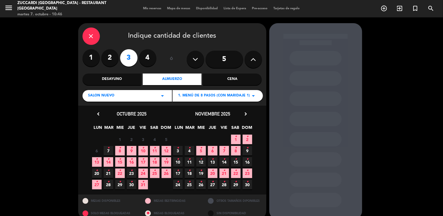
click at [142, 173] on span "24 •" at bounding box center [143, 174] width 10 height 10
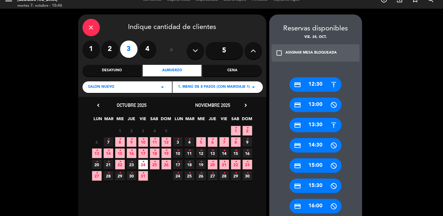
click at [311, 127] on div "credit_card 13:30" at bounding box center [316, 125] width 52 height 14
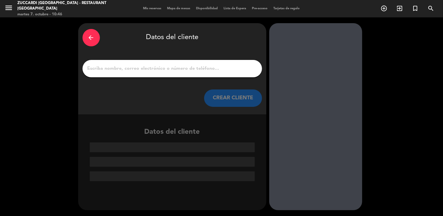
click at [190, 69] on input "1" at bounding box center [172, 69] width 171 height 8
paste input "[PERSON_NAME]"
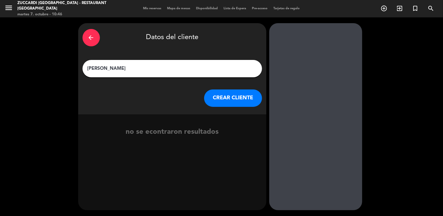
type input "[PERSON_NAME]"
click at [218, 101] on button "CREAR CLIENTE" at bounding box center [233, 97] width 58 height 17
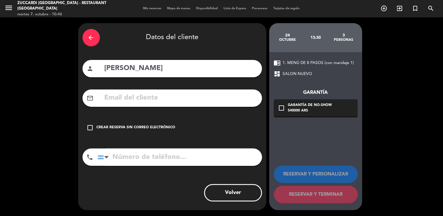
click at [134, 100] on input "text" at bounding box center [181, 98] width 154 height 12
paste input "[EMAIL_ADDRESS][DOMAIN_NAME]"
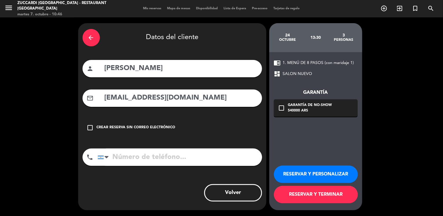
type input "[EMAIL_ADDRESS][DOMAIN_NAME]"
click at [305, 171] on button "RESERVAR Y PERSONALIZAR" at bounding box center [316, 174] width 84 height 17
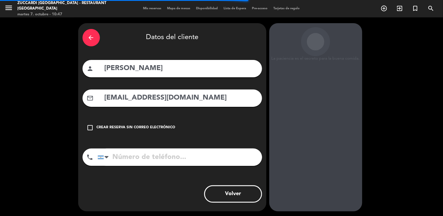
scroll to position [15, 0]
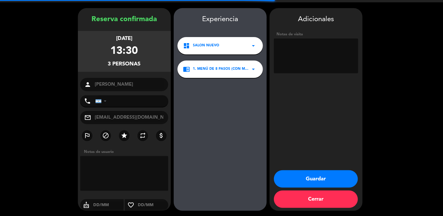
click at [311, 60] on textarea at bounding box center [316, 56] width 84 height 35
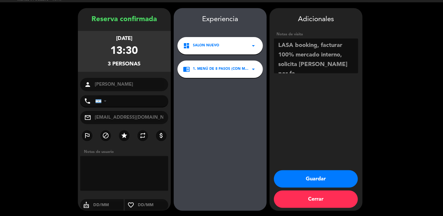
scroll to position [4, 0]
paste textarea "realizo yo la visita con el cliente. distribuidor y vonoteca de Neuquen"
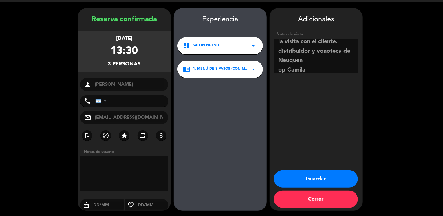
click at [313, 69] on textarea at bounding box center [316, 56] width 84 height 35
type textarea "LASA booking, facturar 100% mercado interno, solicita [PERSON_NAME] por formula…"
click at [306, 177] on button "Guardar" at bounding box center [316, 178] width 84 height 17
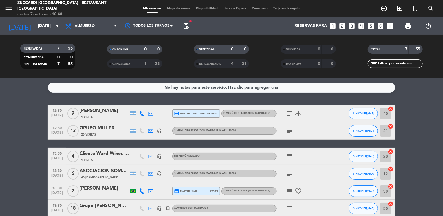
click at [29, 138] on bookings-row "12:30 [DATE] 9 [PERSON_NAME] 1 Visita credit_card master * 1645 mercadopago 2. …" at bounding box center [221, 170] width 443 height 130
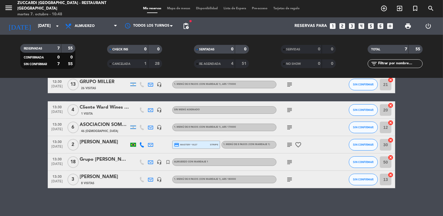
scroll to position [47, 0]
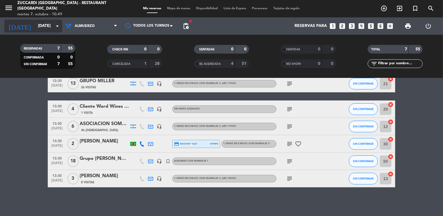
click at [38, 22] on input "[DATE]" at bounding box center [62, 26] width 55 height 10
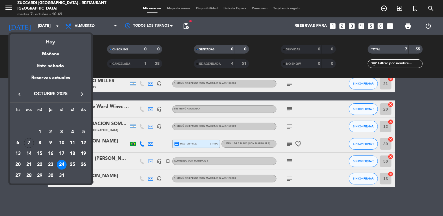
click at [80, 95] on icon "keyboard_arrow_right" at bounding box center [81, 94] width 7 height 7
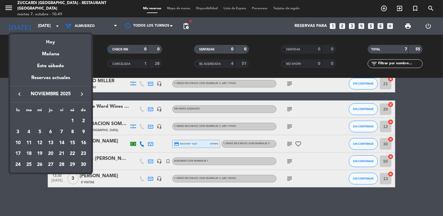
click at [52, 133] on div "6" at bounding box center [51, 132] width 10 height 10
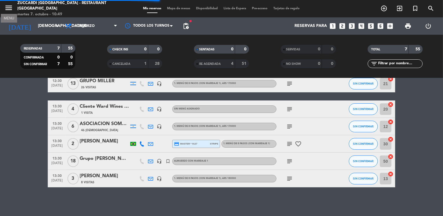
click at [11, 8] on icon "menu" at bounding box center [8, 7] width 9 height 9
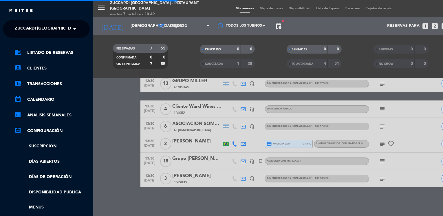
scroll to position [0, 0]
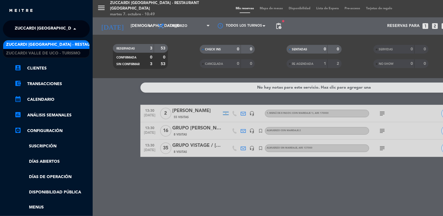
click at [46, 33] on span "Zuccardi [GEOGRAPHIC_DATA] - Restaurant [GEOGRAPHIC_DATA]" at bounding box center [84, 29] width 139 height 12
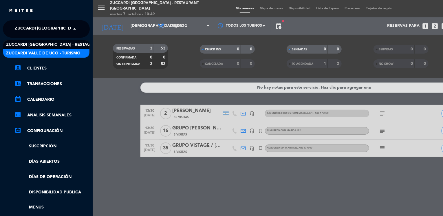
click at [58, 51] on span "Zuccardi Valle de Uco - Turismo" at bounding box center [43, 53] width 74 height 7
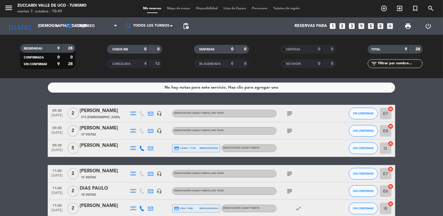
click at [27, 117] on bookings-row "09:30 [DATE] 2 [PERSON_NAME] 313 Visitas headset_mic Degustación Lugar y Gente …" at bounding box center [221, 191] width 443 height 173
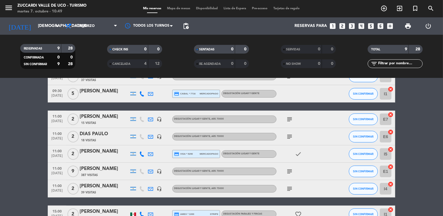
scroll to position [58, 0]
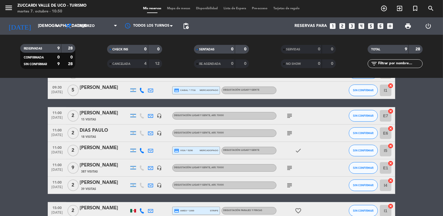
click at [27, 117] on bookings-row "09:30 [DATE] 2 [PERSON_NAME] 313 Visitas headset_mic Degustación Lugar y Gente …" at bounding box center [221, 133] width 443 height 173
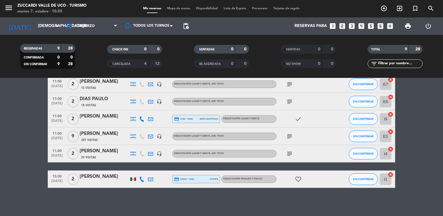
scroll to position [90, 0]
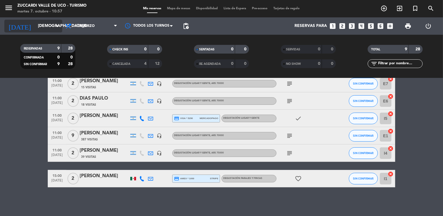
click at [35, 25] on input "[DEMOGRAPHIC_DATA][DATE]" at bounding box center [62, 26] width 55 height 10
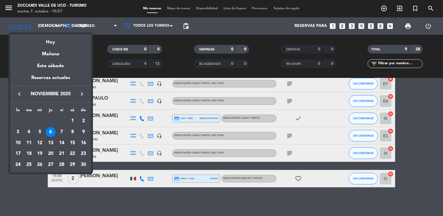
click at [21, 93] on icon "keyboard_arrow_left" at bounding box center [19, 94] width 7 height 7
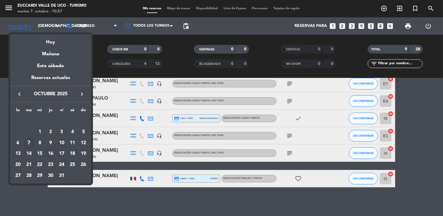
click at [50, 155] on div "16" at bounding box center [51, 154] width 10 height 10
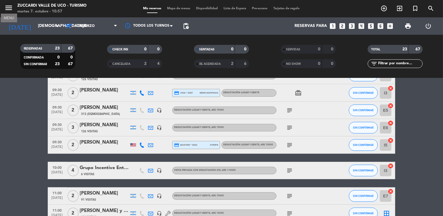
click at [10, 9] on icon "menu" at bounding box center [8, 7] width 9 height 9
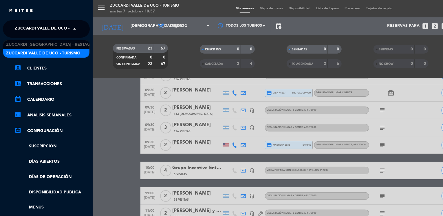
click at [40, 30] on span "Zuccardi Valle de Uco - Turismo" at bounding box center [52, 29] width 74 height 12
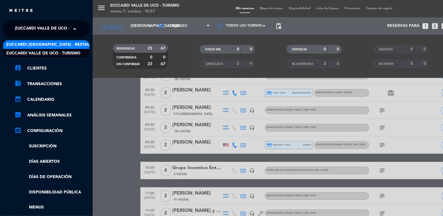
click at [67, 46] on span "Zuccardi [GEOGRAPHIC_DATA] - Restaurant [GEOGRAPHIC_DATA]" at bounding box center [75, 44] width 139 height 7
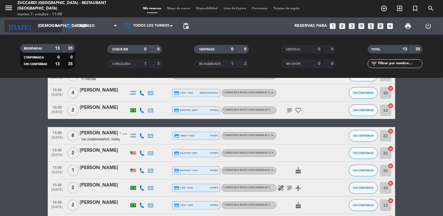
click at [39, 30] on input "[DEMOGRAPHIC_DATA][DATE]" at bounding box center [62, 26] width 55 height 10
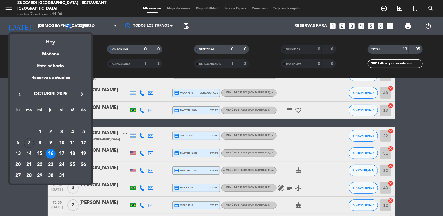
click at [40, 152] on div "15" at bounding box center [40, 154] width 10 height 10
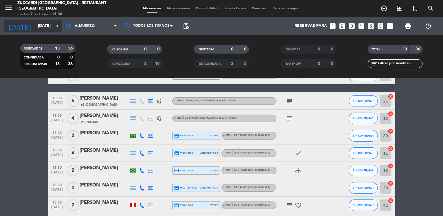
click at [38, 26] on input "[DATE]" at bounding box center [62, 26] width 55 height 10
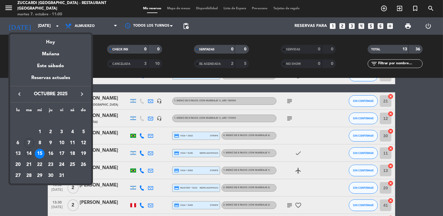
click at [28, 153] on div "14" at bounding box center [29, 154] width 10 height 10
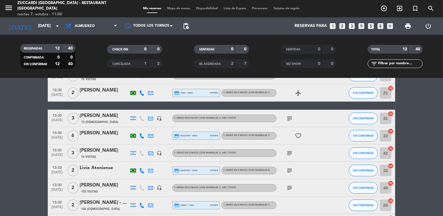
click at [19, 116] on bookings-row "12:30 [DATE] [PERSON_NAME] - [PERSON_NAME] 21 Visitas headset_mic Almuerzo sin …" at bounding box center [221, 123] width 443 height 217
click at [8, 140] on bookings-row "12:30 [DATE] [PERSON_NAME] - [PERSON_NAME] 21 Visitas headset_mic Almuerzo sin …" at bounding box center [221, 123] width 443 height 217
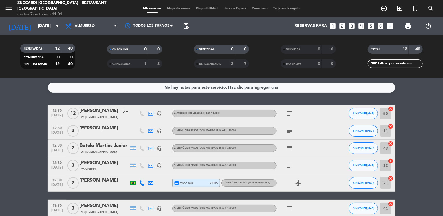
scroll to position [12, 0]
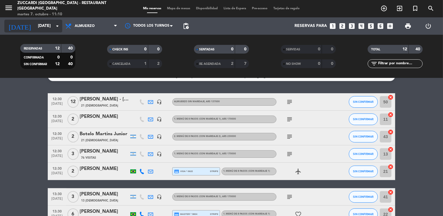
click at [39, 24] on input "[DATE]" at bounding box center [62, 26] width 55 height 10
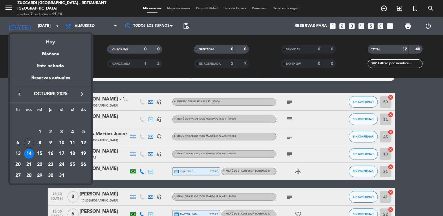
click at [82, 93] on icon "keyboard_arrow_right" at bounding box center [81, 94] width 7 height 7
click at [19, 142] on div "8" at bounding box center [18, 143] width 10 height 10
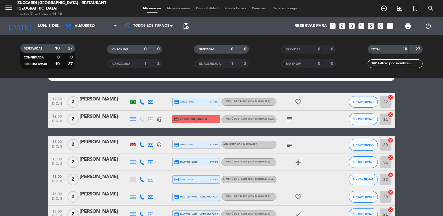
click at [290, 118] on icon "subject" at bounding box center [289, 119] width 7 height 7
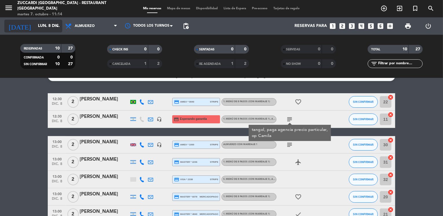
click at [46, 30] on input "lun. 8 dic." at bounding box center [62, 26] width 55 height 10
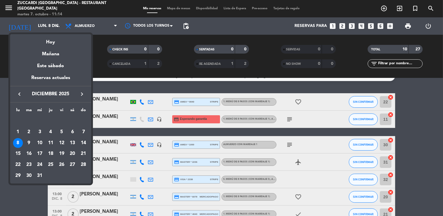
click at [80, 96] on icon "keyboard_arrow_right" at bounding box center [81, 94] width 7 height 7
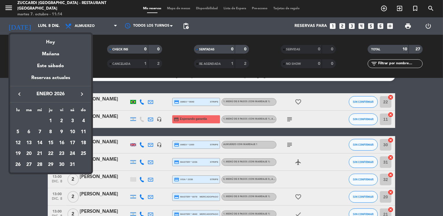
click at [80, 96] on icon "keyboard_arrow_right" at bounding box center [81, 94] width 7 height 7
click at [82, 133] on div "8" at bounding box center [83, 132] width 10 height 10
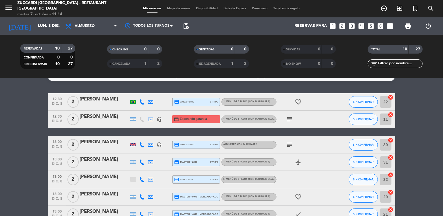
type input "[DATE]"
click at [10, 7] on icon "menu" at bounding box center [8, 7] width 9 height 9
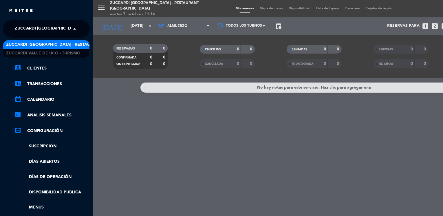
click at [67, 30] on span "Zuccardi [GEOGRAPHIC_DATA] - Restaurant [GEOGRAPHIC_DATA]" at bounding box center [84, 29] width 139 height 12
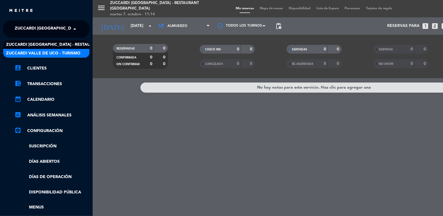
click at [77, 52] on span "Zuccardi Valle de Uco - Turismo" at bounding box center [43, 53] width 74 height 7
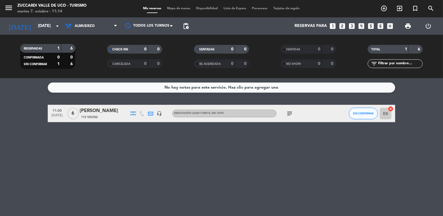
click at [34, 108] on bookings-row "11:00 [DATE] 6 [PERSON_NAME] 113 Visitas headset_mic Degustación Lugar y Gente …" at bounding box center [221, 113] width 443 height 17
click at [41, 29] on input "[DATE]" at bounding box center [62, 26] width 55 height 10
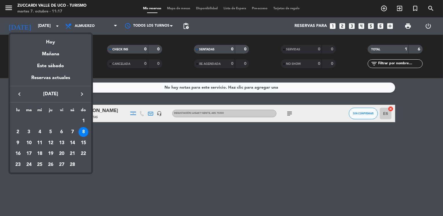
click at [133, 154] on div at bounding box center [221, 108] width 443 height 216
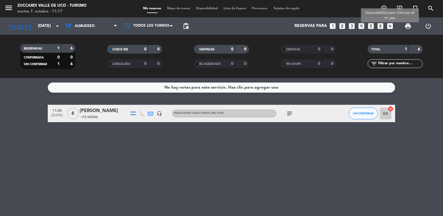
click at [391, 26] on icon "add_box" at bounding box center [390, 26] width 8 height 8
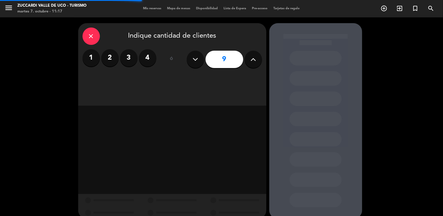
click at [257, 62] on button at bounding box center [253, 59] width 17 height 17
type input "10"
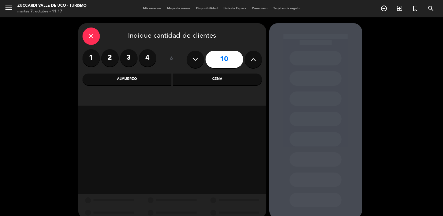
click at [154, 78] on div "Almuerzo" at bounding box center [127, 80] width 89 height 12
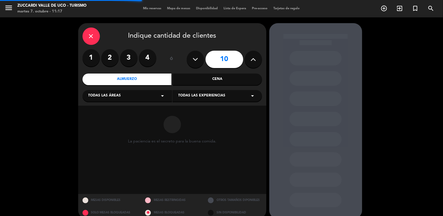
click at [127, 93] on div "Todas las áreas arrow_drop_down" at bounding box center [127, 96] width 89 height 12
click at [105, 109] on div "VISITAS ESPANOL" at bounding box center [127, 110] width 78 height 6
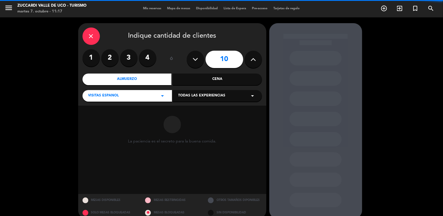
click at [202, 95] on span "Todas las experiencias" at bounding box center [201, 96] width 47 height 6
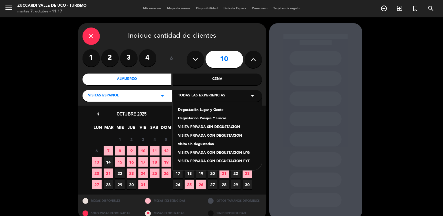
click at [198, 110] on div "Degustación Lugar y Gente" at bounding box center [217, 110] width 78 height 6
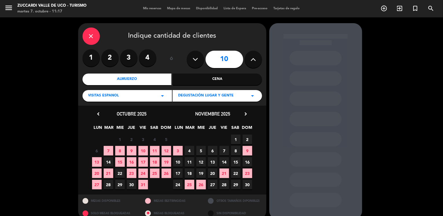
click at [247, 114] on icon "chevron_right" at bounding box center [246, 114] width 6 height 6
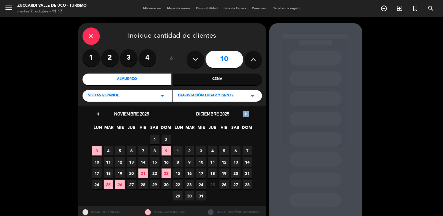
click at [247, 114] on icon "chevron_right" at bounding box center [246, 114] width 6 height 6
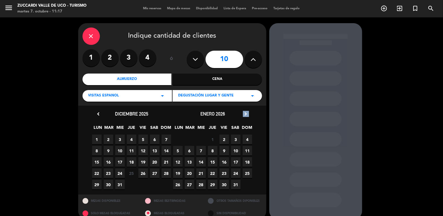
click at [247, 114] on icon "chevron_right" at bounding box center [246, 114] width 6 height 6
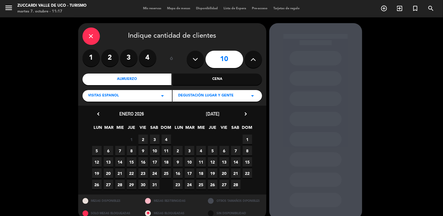
click at [247, 153] on span "8" at bounding box center [248, 151] width 10 height 10
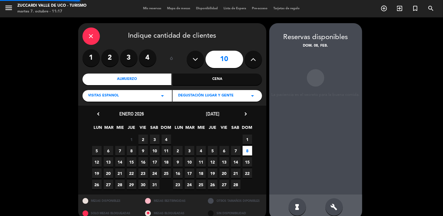
scroll to position [9, 0]
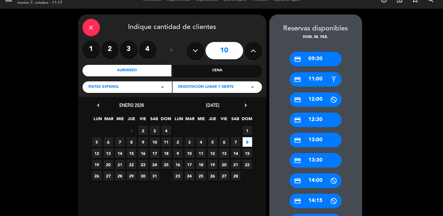
click at [314, 78] on div "credit_card 11:00" at bounding box center [316, 79] width 52 height 14
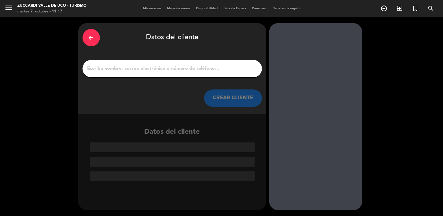
click at [210, 69] on input "1" at bounding box center [172, 69] width 171 height 8
paste input "[PERSON_NAME]"
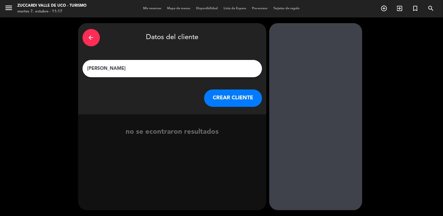
type input "[PERSON_NAME]"
click at [218, 99] on button "CREAR CLIENTE" at bounding box center [233, 97] width 58 height 17
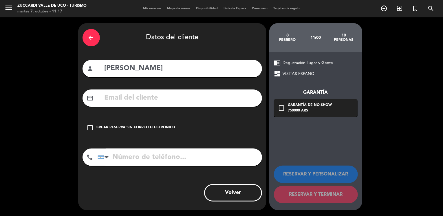
click at [125, 97] on input "text" at bounding box center [181, 98] width 154 height 12
paste input "[EMAIL_ADDRESS][DOMAIN_NAME]"
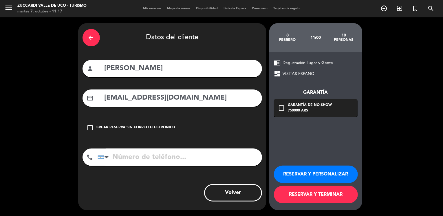
type input "[EMAIL_ADDRESS][DOMAIN_NAME]"
click at [301, 178] on button "RESERVAR Y PERSONALIZAR" at bounding box center [316, 174] width 84 height 17
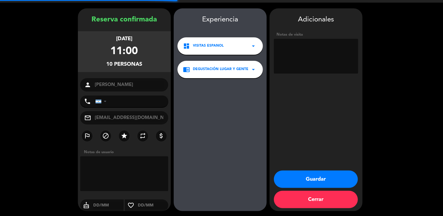
scroll to position [15, 0]
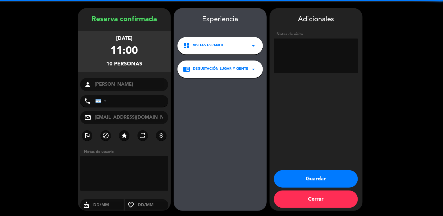
click at [295, 47] on textarea at bounding box center [316, 56] width 84 height 35
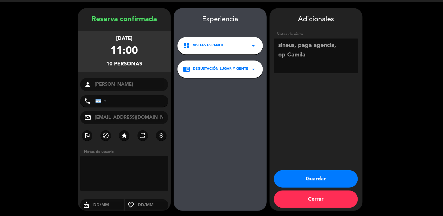
type textarea "sineus, paga agencia, op Camila"
click at [288, 179] on button "Guardar" at bounding box center [316, 178] width 84 height 17
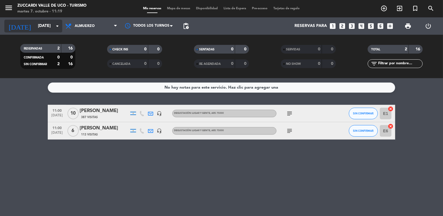
click at [49, 29] on input "[DATE]" at bounding box center [62, 26] width 55 height 10
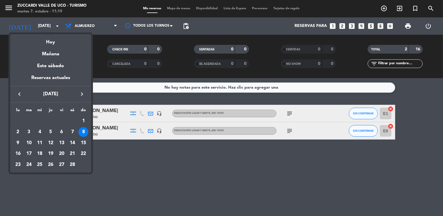
click at [21, 92] on icon "keyboard_arrow_left" at bounding box center [19, 94] width 7 height 7
click at [51, 133] on div "6" at bounding box center [51, 132] width 10 height 10
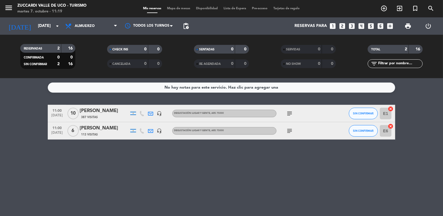
type input "[DEMOGRAPHIC_DATA][DATE]"
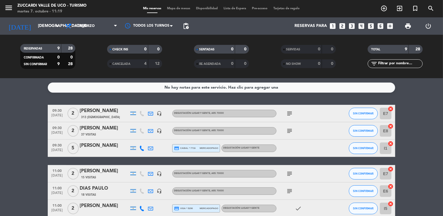
click at [21, 131] on bookings-row "09:30 [DATE] 2 [PERSON_NAME] 313 Visitas headset_mic Degustación Lugar y Gente …" at bounding box center [221, 191] width 443 height 173
click at [362, 27] on icon "looks_4" at bounding box center [362, 26] width 8 height 8
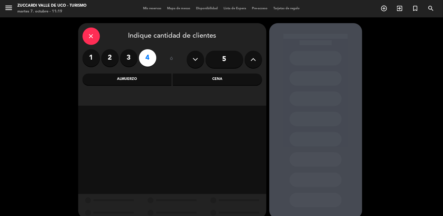
click at [152, 83] on div "Almuerzo" at bounding box center [127, 80] width 89 height 12
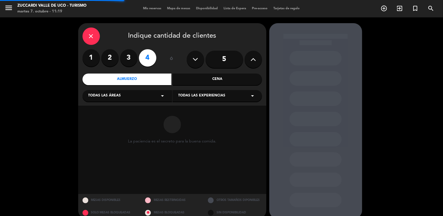
click at [122, 97] on div "Todas las áreas arrow_drop_down" at bounding box center [127, 96] width 89 height 12
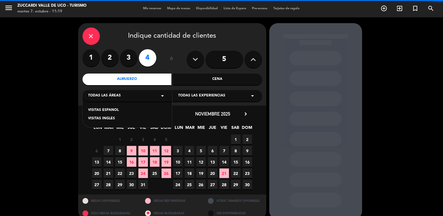
click at [106, 110] on div "VISITAS ESPANOL" at bounding box center [127, 110] width 78 height 6
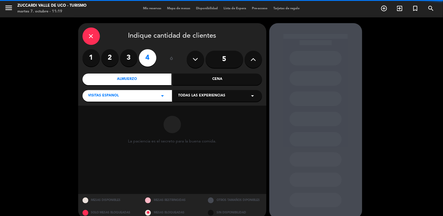
click at [188, 97] on span "Todas las experiencias" at bounding box center [201, 96] width 47 height 6
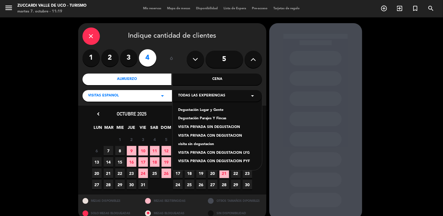
click at [198, 111] on div "Degustación Lugar y Gente" at bounding box center [217, 110] width 78 height 6
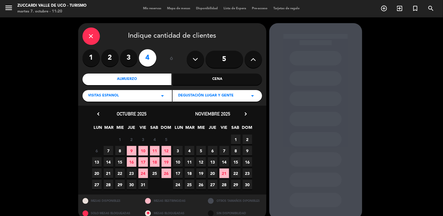
click at [214, 154] on span "6" at bounding box center [213, 151] width 10 height 10
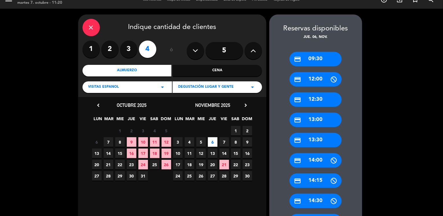
click at [328, 58] on div "credit_card 09:30" at bounding box center [316, 59] width 52 height 14
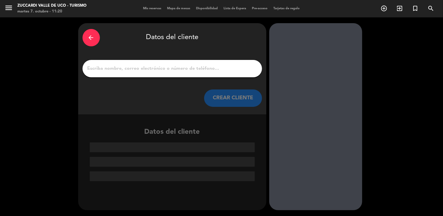
click at [218, 65] on input "1" at bounding box center [172, 69] width 171 height 8
paste input "[PERSON_NAME]"
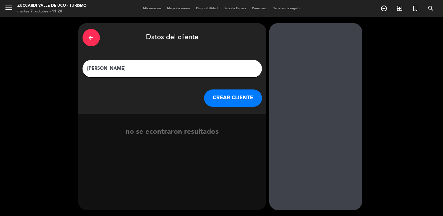
type input "[PERSON_NAME]"
click at [213, 102] on button "CREAR CLIENTE" at bounding box center [233, 97] width 58 height 17
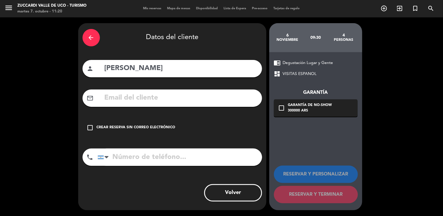
click at [129, 100] on input "text" at bounding box center [181, 98] width 154 height 12
paste input "[EMAIL_ADDRESS][DOMAIN_NAME]"
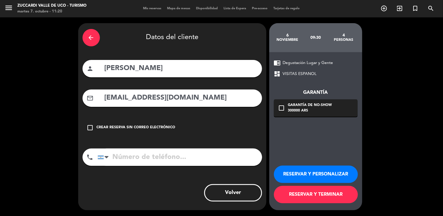
type input "[EMAIL_ADDRESS][DOMAIN_NAME]"
click at [302, 173] on button "RESERVAR Y PERSONALIZAR" at bounding box center [316, 174] width 84 height 17
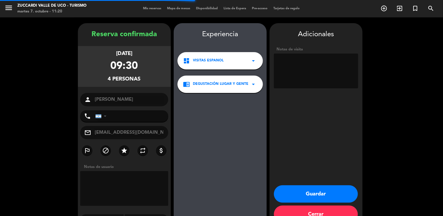
scroll to position [15, 0]
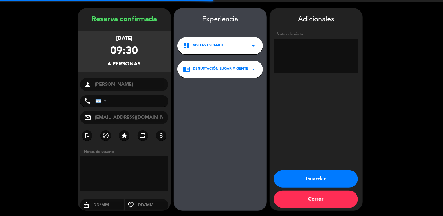
click at [305, 54] on textarea at bounding box center [316, 56] width 84 height 35
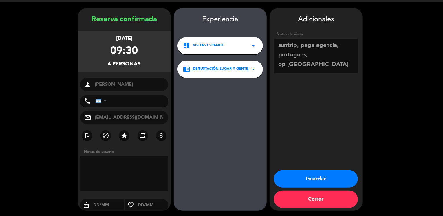
type textarea "suntrip, paga agencia, portugues, op [GEOGRAPHIC_DATA]"
click at [290, 183] on button "Guardar" at bounding box center [316, 178] width 84 height 17
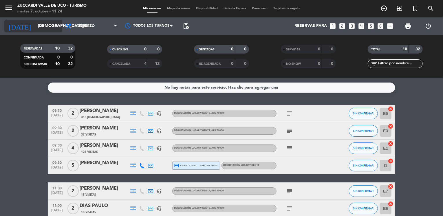
click at [34, 31] on div "[DATE] [DATE] arrow_drop_down" at bounding box center [33, 26] width 58 height 13
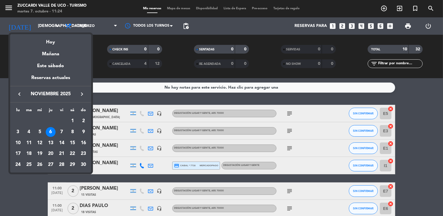
click at [18, 93] on icon "keyboard_arrow_left" at bounding box center [19, 94] width 7 height 7
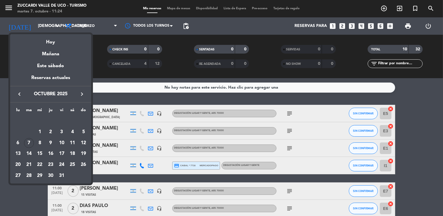
click at [18, 93] on icon "keyboard_arrow_left" at bounding box center [19, 94] width 7 height 7
click at [81, 93] on icon "keyboard_arrow_right" at bounding box center [81, 94] width 7 height 7
click at [61, 164] on div "24" at bounding box center [62, 165] width 10 height 10
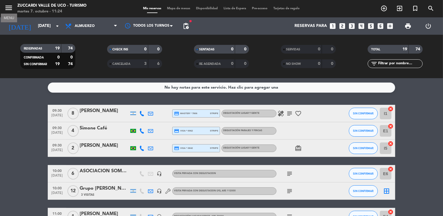
click at [7, 11] on icon "menu" at bounding box center [8, 7] width 9 height 9
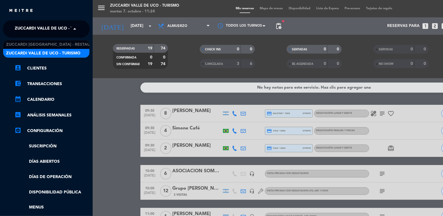
click at [27, 25] on span "Zuccardi Valle de Uco - Turismo" at bounding box center [52, 29] width 74 height 12
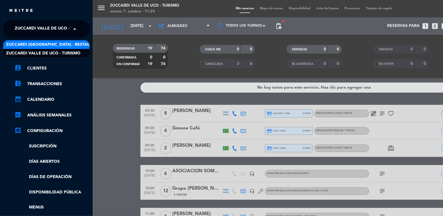
click at [61, 46] on span "Zuccardi [GEOGRAPHIC_DATA] - Restaurant [GEOGRAPHIC_DATA]" at bounding box center [75, 44] width 139 height 7
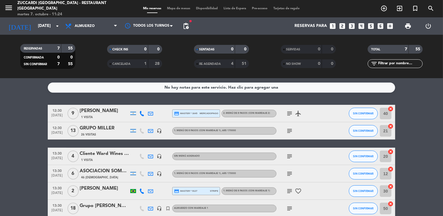
click at [21, 136] on bookings-row "12:30 [DATE] 9 [PERSON_NAME] 1 Visita credit_card master * 1645 mercadopago 2. …" at bounding box center [221, 170] width 443 height 130
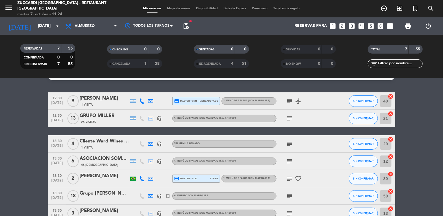
scroll to position [1, 0]
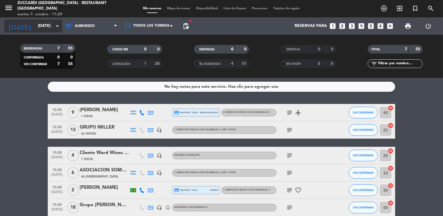
click at [39, 25] on input "[DATE]" at bounding box center [62, 26] width 55 height 10
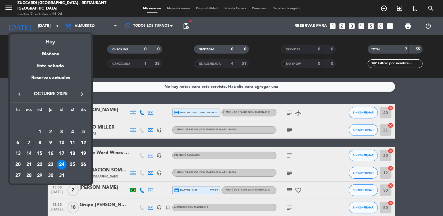
click at [19, 175] on div "27" at bounding box center [18, 176] width 10 height 10
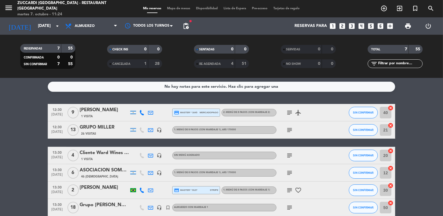
type input "[DATE]"
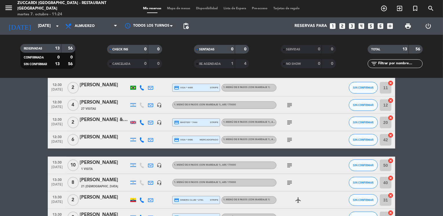
scroll to position [128, 0]
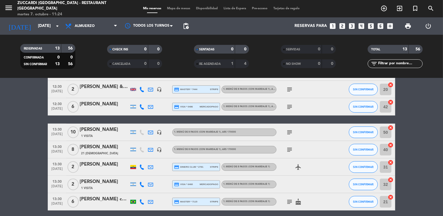
click at [289, 151] on icon "subject" at bounding box center [289, 149] width 7 height 7
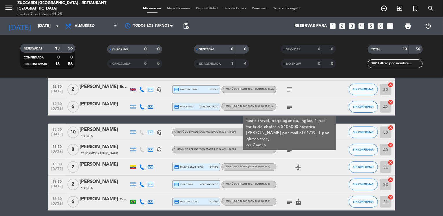
click at [96, 147] on div "[PERSON_NAME]" at bounding box center [104, 147] width 49 height 8
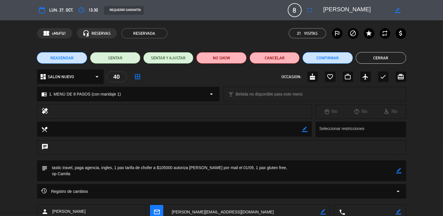
click at [398, 172] on icon "border_color" at bounding box center [399, 171] width 6 height 6
click at [281, 169] on textarea at bounding box center [222, 170] width 349 height 21
type textarea "tastic travel, paga agencia, ingles, 1 pax tarifa de chofer a $105000 autoriza …"
click at [400, 172] on icon at bounding box center [399, 171] width 6 height 6
click at [385, 58] on button "Cerrar" at bounding box center [381, 58] width 50 height 12
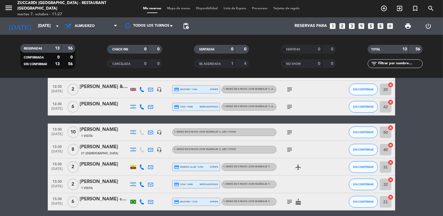
click at [22, 143] on bookings-row "12:30 [DATE] 2 [PERSON_NAME] 17 Visitas headset_mic 1. MENÚ DE 8 PASOS (con mar…" at bounding box center [221, 94] width 443 height 234
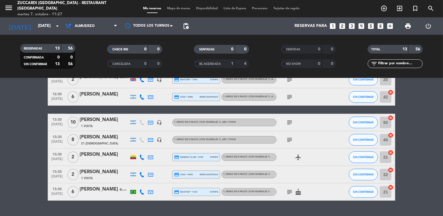
scroll to position [140, 0]
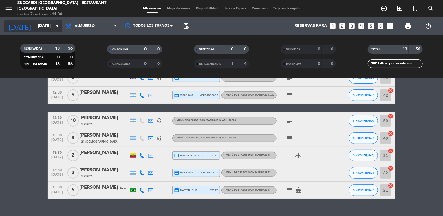
click at [48, 23] on input "[DATE]" at bounding box center [62, 26] width 55 height 10
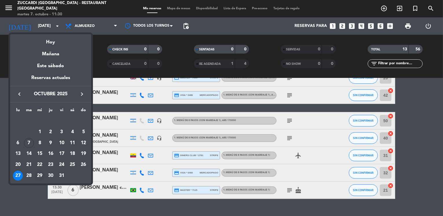
click at [41, 176] on div "29" at bounding box center [40, 176] width 10 height 10
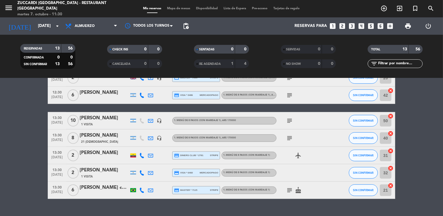
type input "[DATE]"
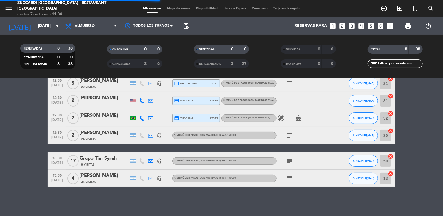
scroll to position [65, 0]
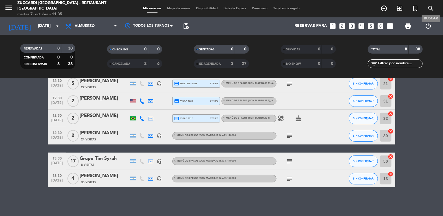
click at [429, 11] on icon "search" at bounding box center [430, 8] width 7 height 7
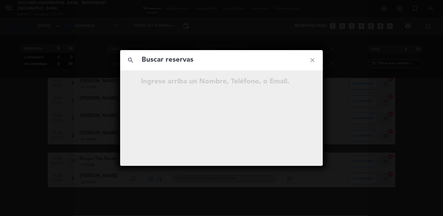
click at [196, 60] on input "text" at bounding box center [221, 60] width 161 height 12
type input "[PERSON_NAME]"
click at [311, 59] on icon "close" at bounding box center [312, 60] width 21 height 21
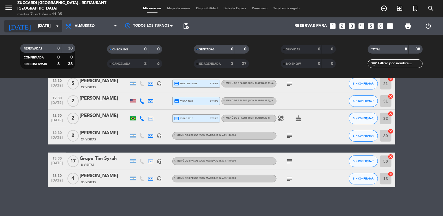
click at [35, 26] on input "[DATE]" at bounding box center [62, 26] width 55 height 10
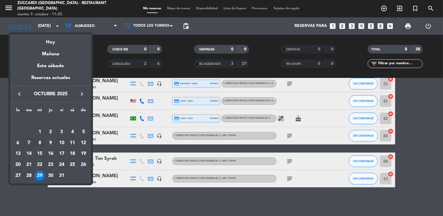
click at [38, 143] on div "8" at bounding box center [40, 143] width 10 height 10
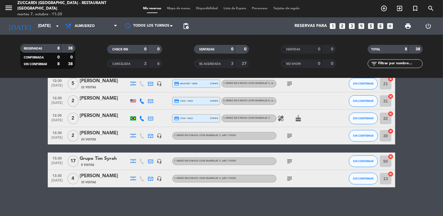
type input "[DATE]"
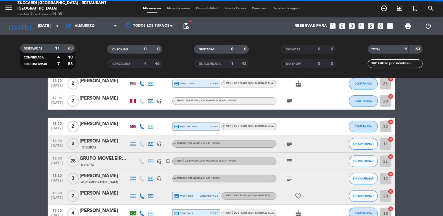
scroll to position [125, 0]
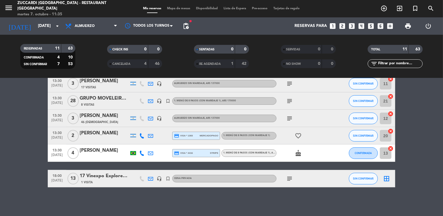
click at [22, 150] on bookings-row "12:30 [DATE] 2 Lavaque Oscar 55 Visitas headset_mic 1. MENÚ DE 8 PASOS (con mar…" at bounding box center [221, 83] width 443 height 207
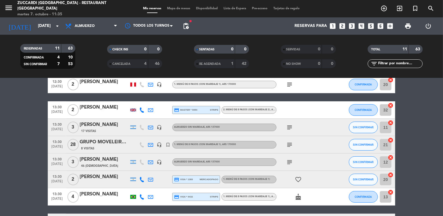
scroll to position [78, 0]
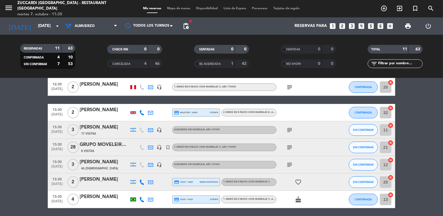
click at [290, 130] on icon "subject" at bounding box center [289, 130] width 7 height 7
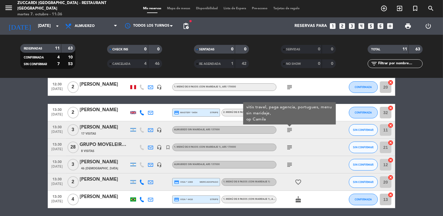
click at [92, 126] on div "[PERSON_NAME]" at bounding box center [104, 128] width 49 height 8
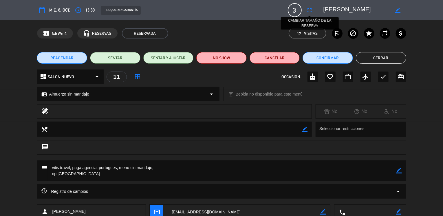
click at [308, 10] on icon "fullscreen" at bounding box center [309, 10] width 7 height 7
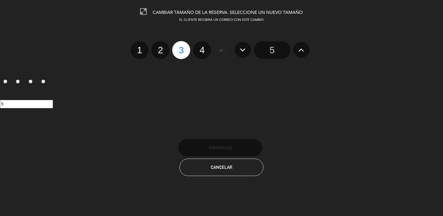
click at [162, 55] on label "2" at bounding box center [160, 50] width 18 height 18
click at [162, 47] on input "2" at bounding box center [160, 45] width 4 height 4
radio input "true"
radio input "false"
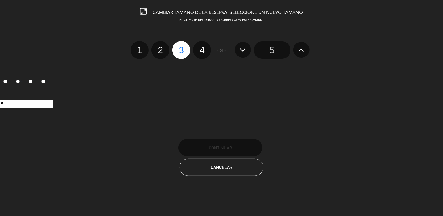
radio input "false"
radio input "true"
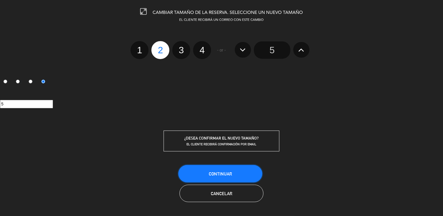
click at [211, 176] on button "Continuar" at bounding box center [220, 173] width 84 height 17
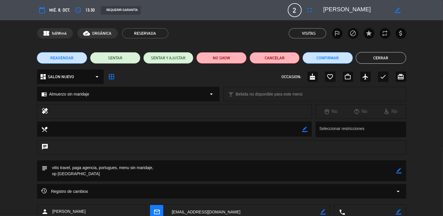
click at [390, 61] on button "Cerrar" at bounding box center [381, 58] width 50 height 12
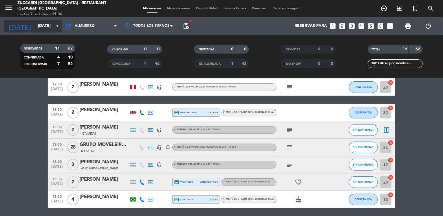
click at [46, 31] on input "[DATE]" at bounding box center [62, 26] width 55 height 10
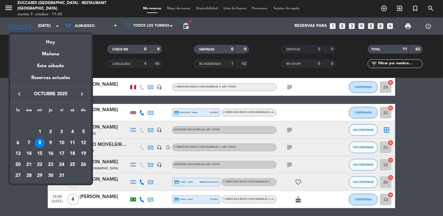
click at [27, 190] on div at bounding box center [221, 108] width 443 height 216
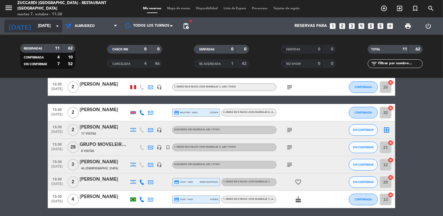
click at [49, 27] on input "[DATE]" at bounding box center [62, 26] width 55 height 10
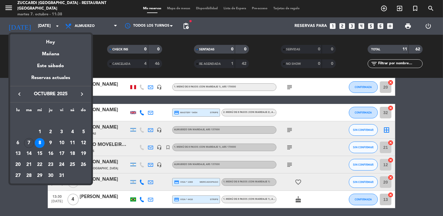
click at [38, 176] on div "29" at bounding box center [40, 176] width 10 height 10
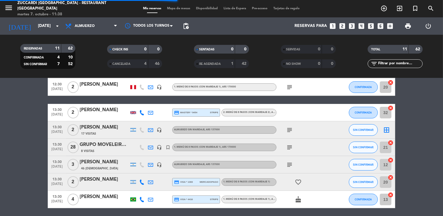
scroll to position [65, 0]
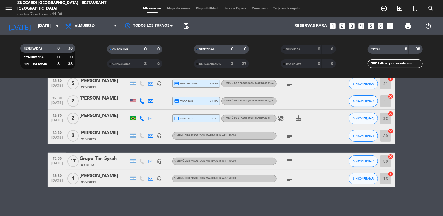
click at [28, 144] on bookings-row "12:30 [DATE] 4 [PERSON_NAME] 63 Visitas headset_mic 1. MENÚ DE 8 PASOS (con mar…" at bounding box center [221, 113] width 443 height 147
click at [43, 26] on input "[DATE]" at bounding box center [62, 26] width 55 height 10
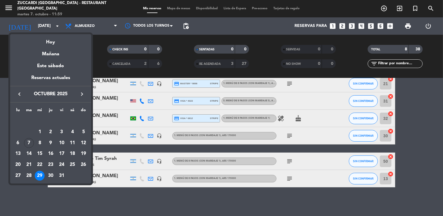
click at [80, 93] on icon "keyboard_arrow_right" at bounding box center [81, 94] width 7 height 7
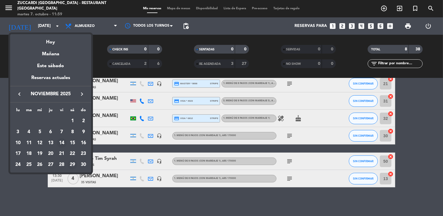
click at [61, 143] on div "14" at bounding box center [62, 143] width 10 height 10
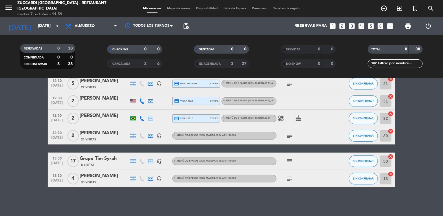
type input "[DATE]"
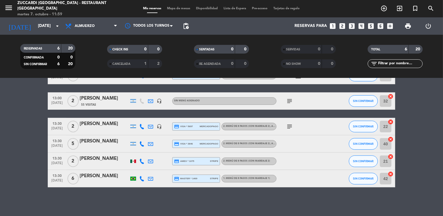
click at [30, 107] on bookings-row "12:30 [DATE] 3 [PERSON_NAME] credit_card visa * 9791 stripe 1. MENÚ DE 8 PASOS …" at bounding box center [221, 127] width 443 height 120
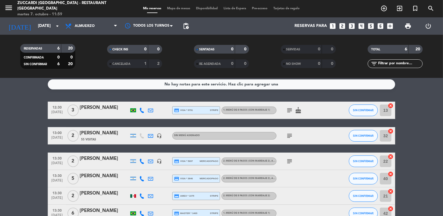
scroll to position [15, 0]
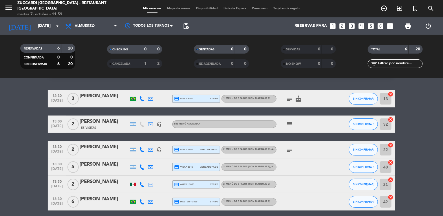
click at [33, 142] on bookings-row "12:30 [DATE] 3 [PERSON_NAME] credit_card visa * 9791 stripe 1. MENÚ DE 8 PASOS …" at bounding box center [221, 150] width 443 height 120
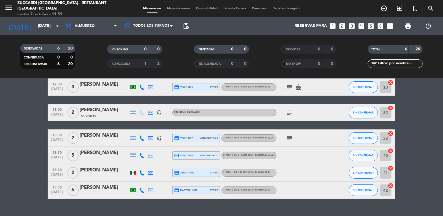
scroll to position [38, 0]
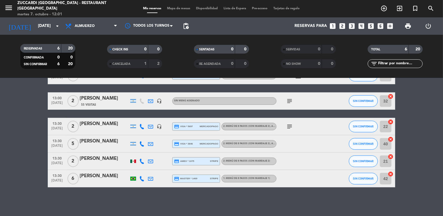
click at [341, 27] on icon "looks_two" at bounding box center [342, 26] width 8 height 8
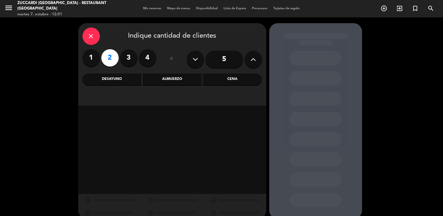
click at [163, 81] on div "Almuerzo" at bounding box center [172, 80] width 59 height 12
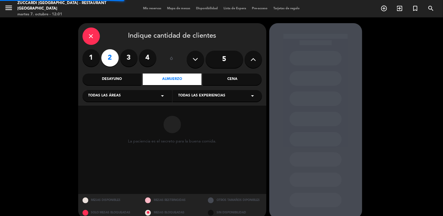
click at [122, 100] on div "Todas las áreas arrow_drop_down" at bounding box center [127, 96] width 89 height 12
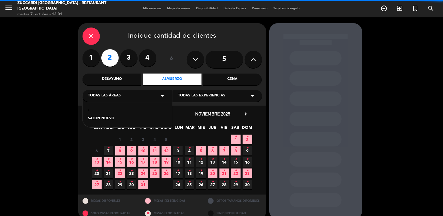
click at [109, 118] on div "SALON NUEVO" at bounding box center [127, 119] width 78 height 6
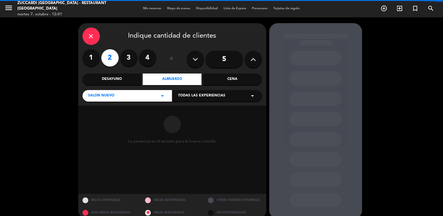
click at [188, 93] on span "Todas las experiencias" at bounding box center [201, 96] width 47 height 6
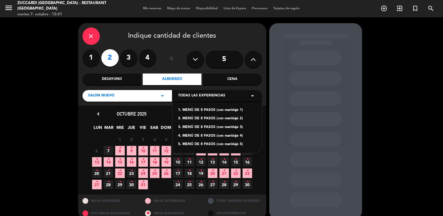
click at [218, 128] on div "3. MENÚ DE 8 PASOS (con maridaje 3)" at bounding box center [217, 128] width 78 height 6
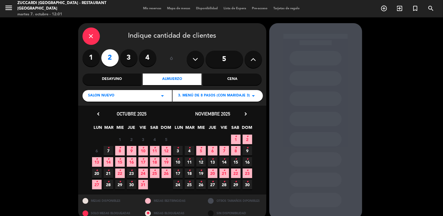
click at [225, 161] on span "14 •" at bounding box center [224, 162] width 10 height 10
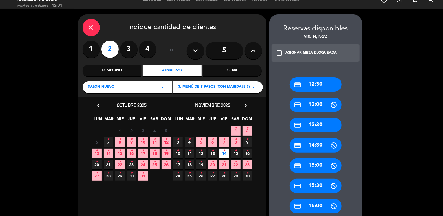
click at [325, 122] on div "credit_card 13:30" at bounding box center [316, 125] width 52 height 14
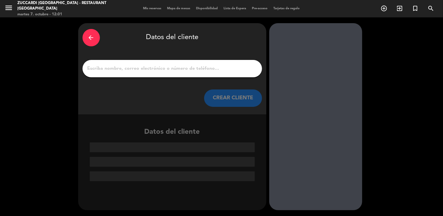
click at [200, 69] on input "1" at bounding box center [172, 69] width 171 height 8
paste input "[PERSON_NAME]"
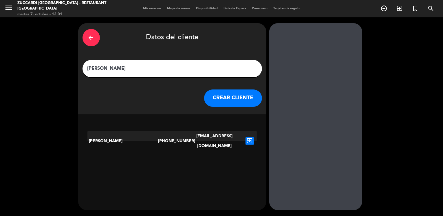
type input "[PERSON_NAME]"
click at [89, 36] on icon "arrow_back" at bounding box center [91, 37] width 7 height 7
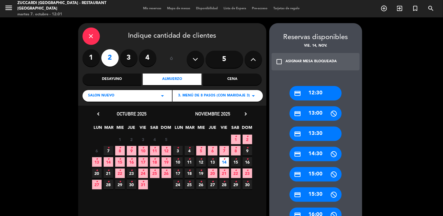
click at [89, 36] on icon "close" at bounding box center [91, 36] width 7 height 7
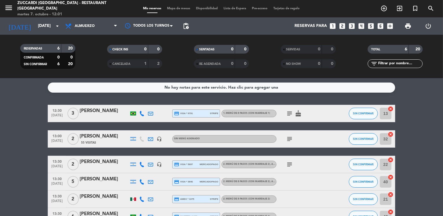
click at [28, 158] on bookings-row "12:30 [DATE] 3 [PERSON_NAME] credit_card visa * 9791 stripe 1. MENÚ DE 8 PASOS …" at bounding box center [221, 165] width 443 height 120
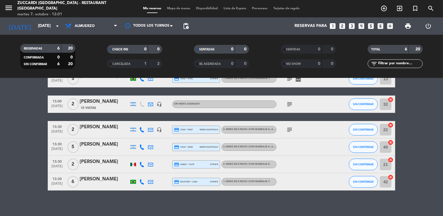
scroll to position [38, 0]
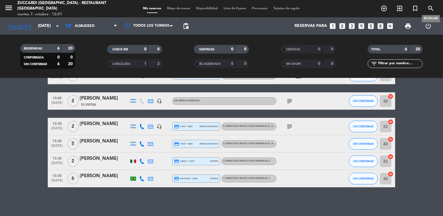
click at [432, 8] on icon "search" at bounding box center [430, 8] width 7 height 7
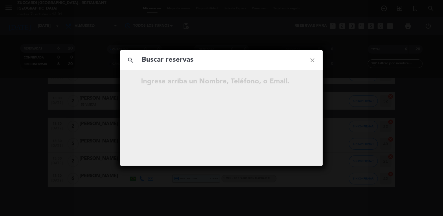
click at [227, 61] on input "text" at bounding box center [221, 60] width 161 height 12
type input "[PERSON_NAME]"
click at [313, 61] on icon "close" at bounding box center [312, 60] width 21 height 21
click at [311, 59] on icon "close" at bounding box center [312, 60] width 21 height 21
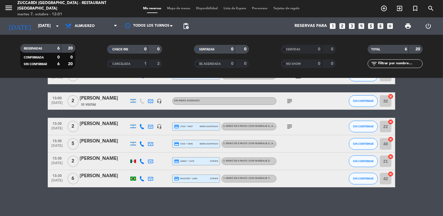
click at [133, 62] on div "CANCELADA" at bounding box center [122, 64] width 27 height 7
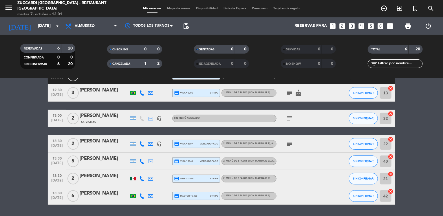
click at [30, 116] on bookings-row "12:30 [DATE] 2 [PERSON_NAME] credit_card visa * 3812 stripe 3. MENÚ DE 8 PASOS …" at bounding box center [221, 136] width 443 height 138
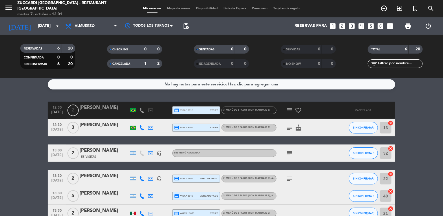
scroll to position [0, 0]
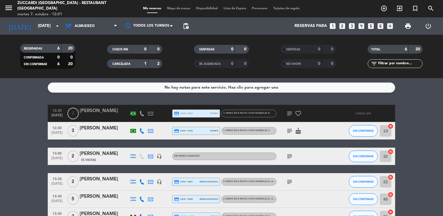
click at [290, 113] on icon "subject" at bounding box center [289, 113] width 7 height 7
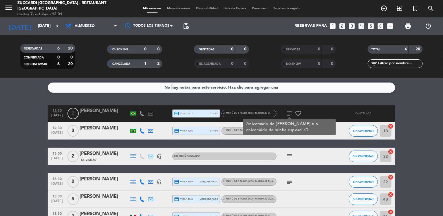
click at [58, 111] on span "12:30" at bounding box center [57, 110] width 14 height 7
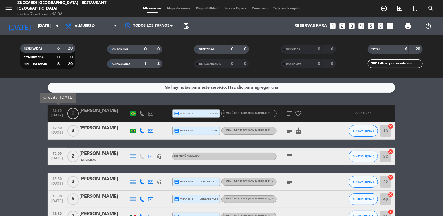
click at [21, 127] on bookings-row "12:30 [DATE] Creada: [DATE] 2 [PERSON_NAME] credit_card visa * 3812 stripe 3. M…" at bounding box center [221, 174] width 443 height 138
click at [118, 64] on span "CANCELADA" at bounding box center [121, 64] width 18 height 3
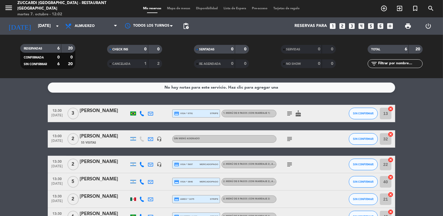
click at [342, 27] on icon "looks_two" at bounding box center [342, 26] width 8 height 8
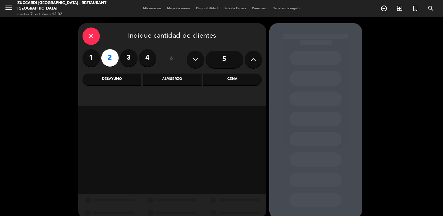
click at [157, 81] on div "Almuerzo" at bounding box center [172, 80] width 59 height 12
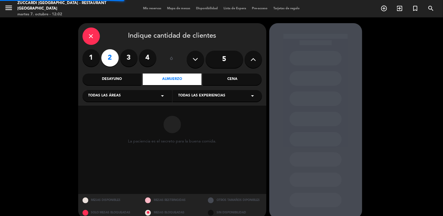
click at [131, 99] on div "Todas las áreas arrow_drop_down" at bounding box center [127, 96] width 89 height 12
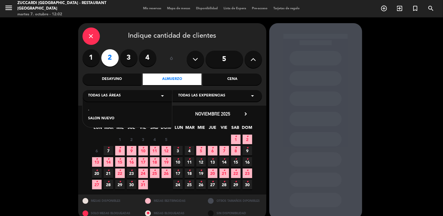
click at [110, 118] on div "SALON NUEVO" at bounding box center [127, 119] width 78 height 6
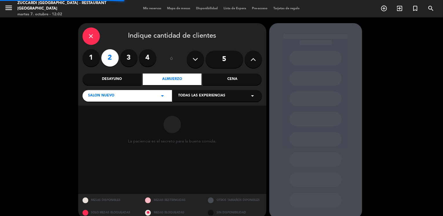
click at [206, 97] on span "Todas las experiencias" at bounding box center [201, 96] width 47 height 6
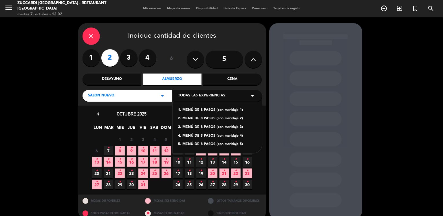
click at [218, 127] on div "3. MENÚ DE 8 PASOS (con maridaje 3)" at bounding box center [217, 128] width 78 height 6
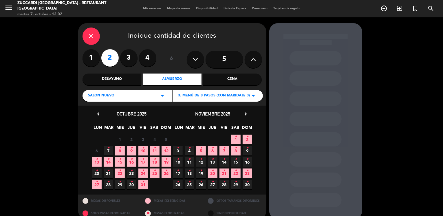
click at [225, 162] on span "14 •" at bounding box center [224, 162] width 10 height 10
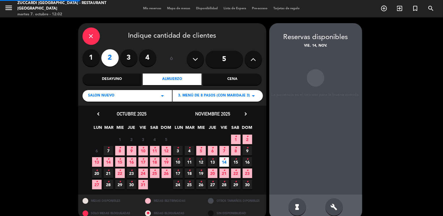
scroll to position [9, 0]
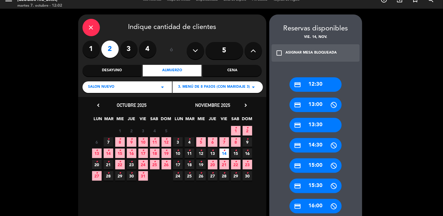
click at [320, 125] on div "credit_card 13:30" at bounding box center [316, 125] width 52 height 14
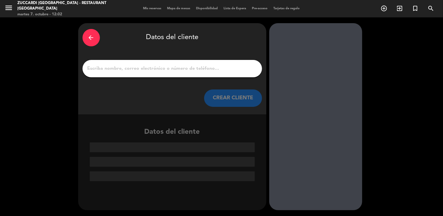
click at [164, 68] on input "1" at bounding box center [172, 69] width 171 height 8
paste input "[PERSON_NAME]"
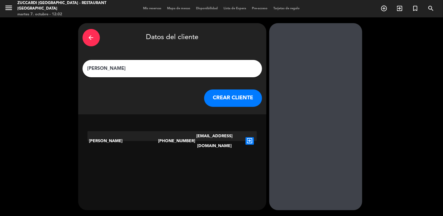
type input "[PERSON_NAME]"
click at [217, 98] on button "CREAR CLIENTE" at bounding box center [233, 97] width 58 height 17
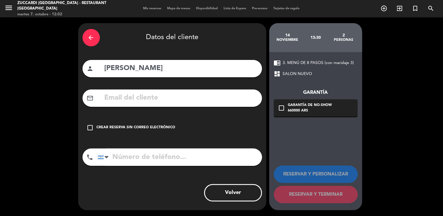
click at [137, 94] on input "text" at bounding box center [181, 98] width 154 height 12
paste input "[EMAIL_ADDRESS][DOMAIN_NAME]"
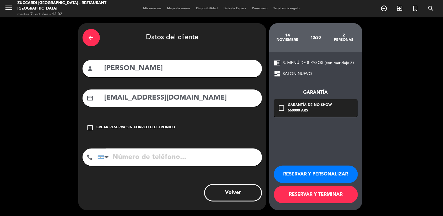
type input "[EMAIL_ADDRESS][DOMAIN_NAME]"
click at [294, 176] on button "RESERVAR Y PERSONALIZAR" at bounding box center [316, 174] width 84 height 17
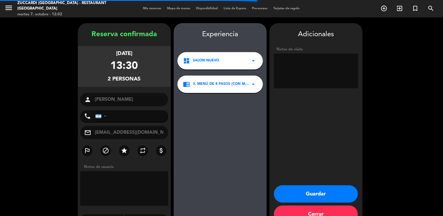
scroll to position [15, 0]
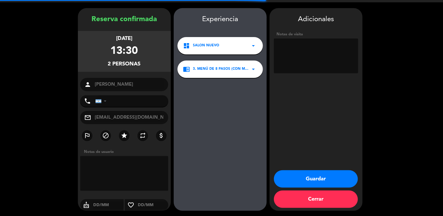
click at [310, 48] on textarea at bounding box center [316, 56] width 84 height 35
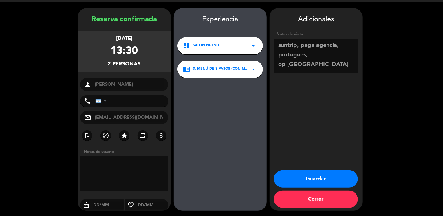
type textarea "suntrip, paga agencia, portugues, op [GEOGRAPHIC_DATA]"
click at [296, 176] on button "Guardar" at bounding box center [316, 178] width 84 height 17
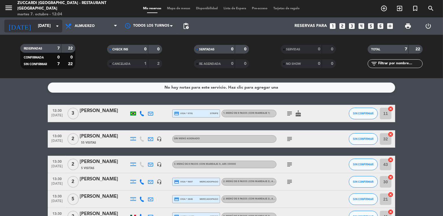
click at [44, 29] on input "[DATE]" at bounding box center [62, 26] width 55 height 10
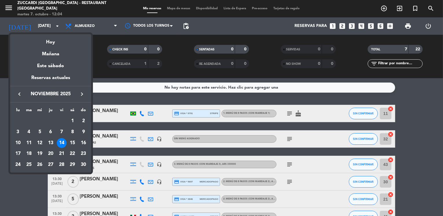
click at [17, 97] on icon "keyboard_arrow_left" at bounding box center [19, 94] width 7 height 7
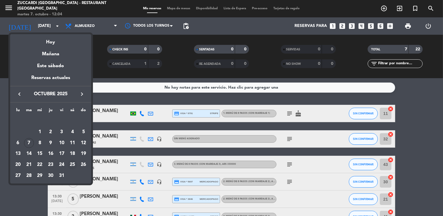
click at [72, 165] on div "25" at bounding box center [72, 165] width 10 height 10
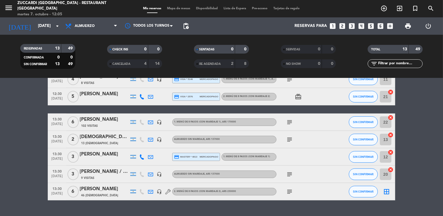
scroll to position [139, 0]
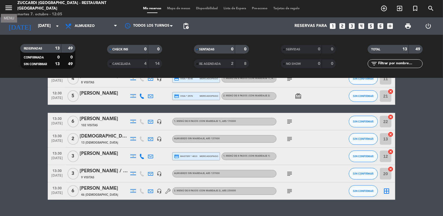
click at [10, 7] on icon "menu" at bounding box center [8, 7] width 9 height 9
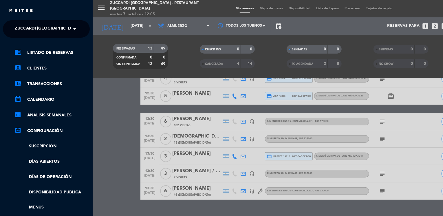
click at [37, 31] on span "Zuccardi [GEOGRAPHIC_DATA] - Restaurant [GEOGRAPHIC_DATA]" at bounding box center [84, 29] width 139 height 12
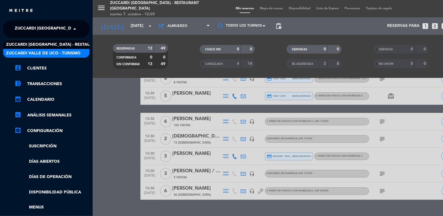
click at [67, 51] on span "Zuccardi Valle de Uco - Turismo" at bounding box center [43, 53] width 74 height 7
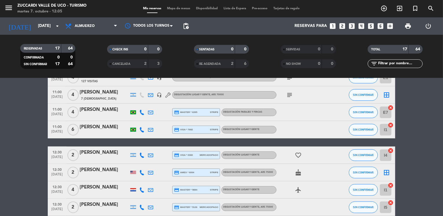
click at [28, 116] on bookings-row "09:30 [DATE] 2 [PERSON_NAME] credit_card master * 8011 stripe Degustación Lugar…" at bounding box center [221, 130] width 443 height 328
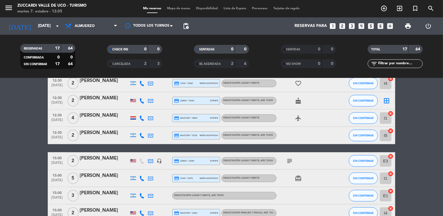
scroll to position [245, 0]
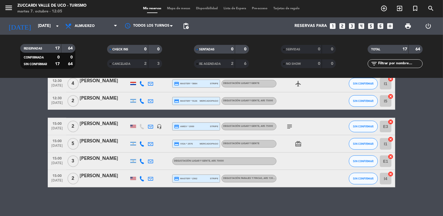
click at [288, 127] on icon "subject" at bounding box center [289, 126] width 7 height 7
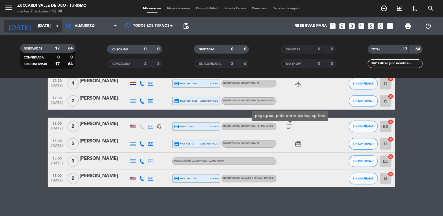
click at [41, 24] on input "[DATE]" at bounding box center [62, 26] width 55 height 10
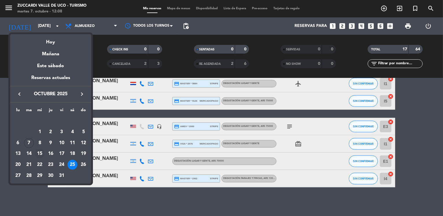
click at [38, 154] on div "15" at bounding box center [40, 154] width 10 height 10
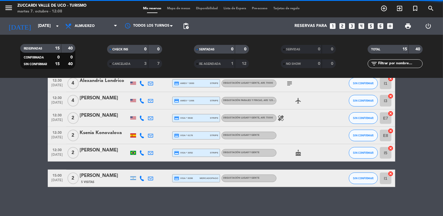
scroll to position [210, 0]
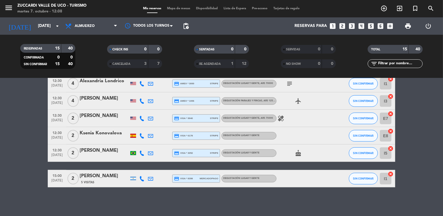
click at [22, 118] on bookings-row "09:30 [DATE] 2 [PERSON_NAME] credit_card amex * 1017 stripe Degustación Lugar y…" at bounding box center [221, 40] width 443 height 293
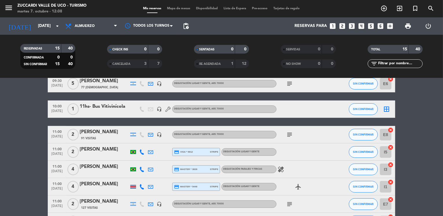
scroll to position [48, 0]
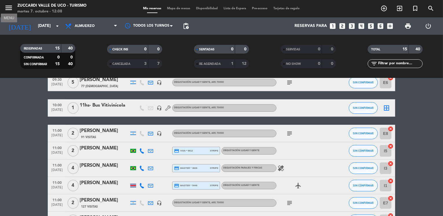
click at [6, 6] on icon "menu" at bounding box center [8, 7] width 9 height 9
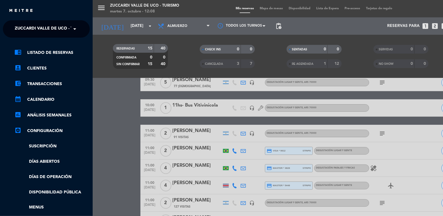
click at [43, 21] on ng-select "× Zuccardi [GEOGRAPHIC_DATA] - Turismo ×" at bounding box center [46, 28] width 87 height 17
click at [76, 31] on span at bounding box center [76, 29] width 10 height 12
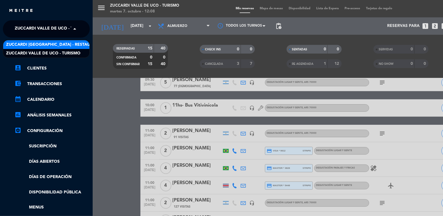
click at [76, 44] on span "Zuccardi [GEOGRAPHIC_DATA] - Restaurant [GEOGRAPHIC_DATA]" at bounding box center [75, 44] width 139 height 7
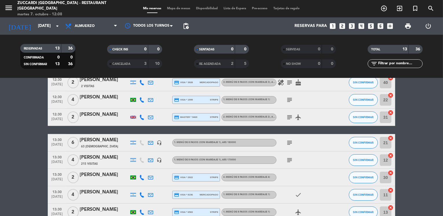
click at [38, 142] on bookings-row "12:30 [DATE] 2 [PERSON_NAME] 2 Visitas headset_mic 1. MENÚ DE 8 PASOS (con mari…" at bounding box center [221, 173] width 443 height 234
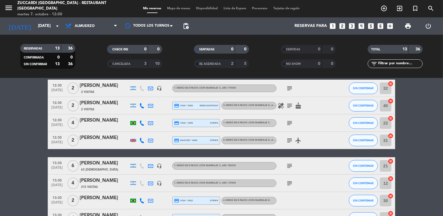
scroll to position [14, 0]
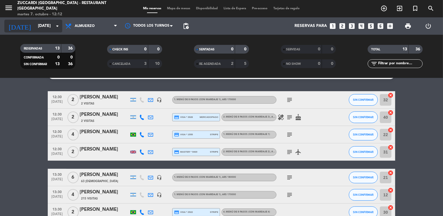
click at [40, 23] on input "[DATE]" at bounding box center [62, 26] width 55 height 10
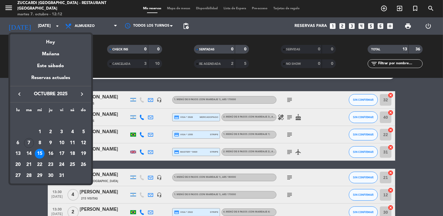
click at [51, 153] on div "16" at bounding box center [51, 154] width 10 height 10
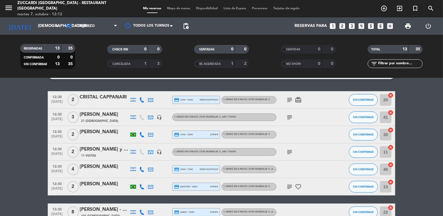
click at [30, 135] on bookings-row "12:30 [DATE] 2 CRISTAL CAPPANARI credit_card visa * 5194 mercadopago 1. MENÚ DE…" at bounding box center [221, 208] width 443 height 234
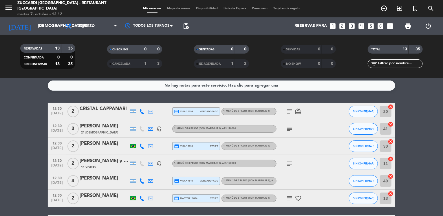
scroll to position [0, 0]
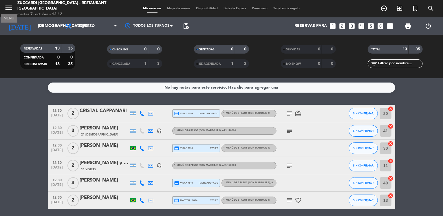
click at [8, 8] on icon "menu" at bounding box center [8, 7] width 9 height 9
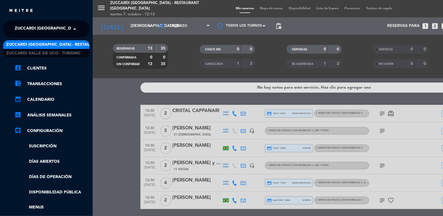
click at [37, 25] on span "Zuccardi [GEOGRAPHIC_DATA] - Restaurant [GEOGRAPHIC_DATA]" at bounding box center [84, 29] width 139 height 12
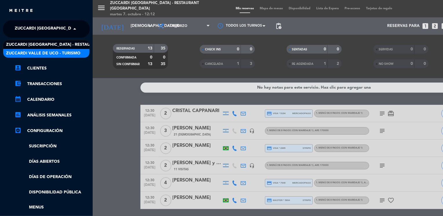
click at [71, 51] on span "Zuccardi Valle de Uco - Turismo" at bounding box center [43, 53] width 74 height 7
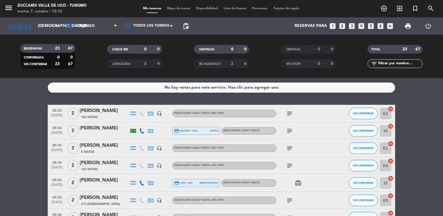
click at [31, 97] on div "No hay notas para este servicio. Haz clic para agregar una 09:30 [DATE] 2 [PERS…" at bounding box center [221, 147] width 443 height 138
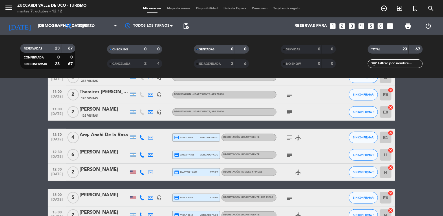
scroll to position [266, 0]
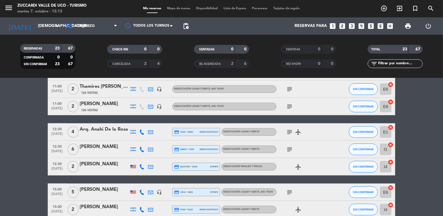
click at [14, 129] on bookings-row "09:30 [DATE] 2 [PERSON_NAME] 126 Visitas headset_mic Degustación Lugar y Gente …" at bounding box center [221, 54] width 443 height 432
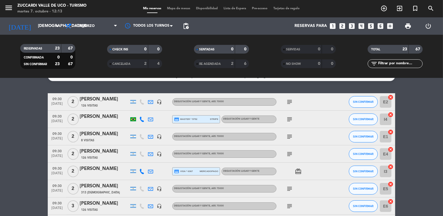
scroll to position [0, 0]
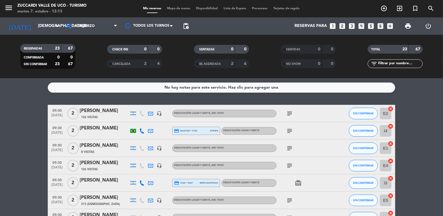
click at [105, 110] on div "[PERSON_NAME]" at bounding box center [104, 111] width 49 height 8
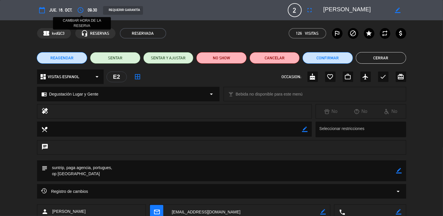
click at [81, 10] on icon "access_time" at bounding box center [80, 10] width 7 height 7
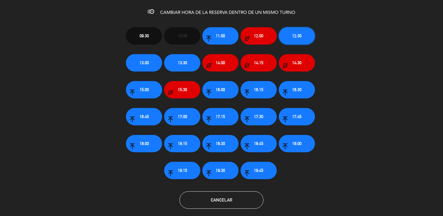
click at [300, 36] on span "12:30" at bounding box center [296, 35] width 9 height 7
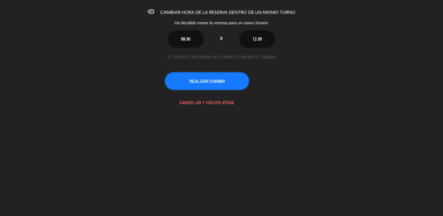
click at [219, 78] on button "REALIZAR CAMBIO" at bounding box center [207, 80] width 84 height 17
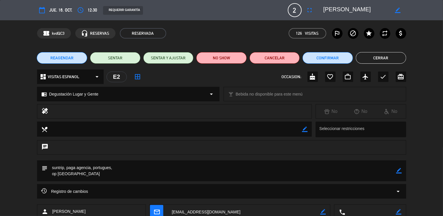
click at [71, 94] on span "Degustación Lugar y Gente" at bounding box center [73, 94] width 49 height 7
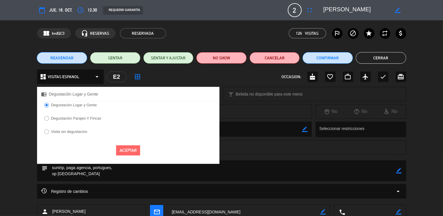
click at [78, 119] on label "Degustación Parajes Y Fincas" at bounding box center [76, 118] width 50 height 4
click at [122, 151] on button "Aceptar" at bounding box center [128, 150] width 24 height 10
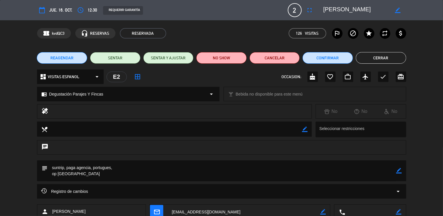
click at [377, 63] on button "Cerrar" at bounding box center [381, 58] width 50 height 12
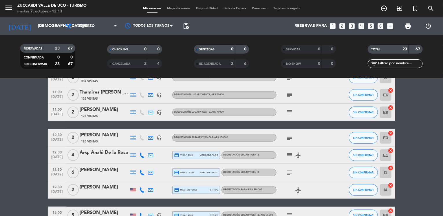
scroll to position [255, 0]
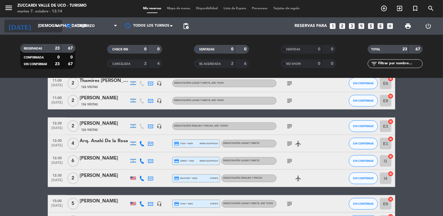
click at [54, 23] on icon "arrow_drop_down" at bounding box center [57, 26] width 7 height 7
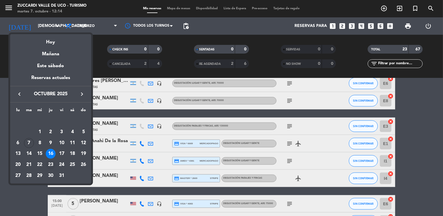
click at [50, 165] on div "23" at bounding box center [51, 165] width 10 height 10
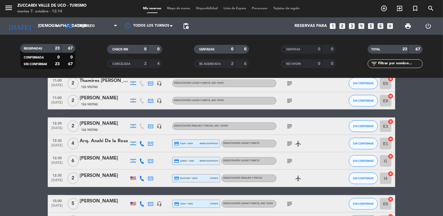
type input "[DEMOGRAPHIC_DATA][DATE]"
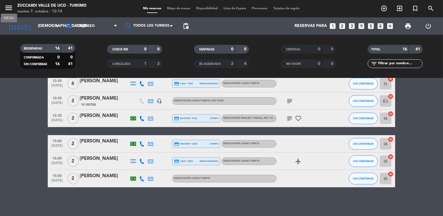
click at [7, 11] on icon "menu" at bounding box center [8, 7] width 9 height 9
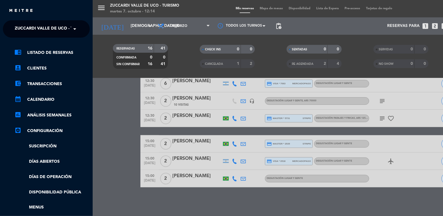
click at [36, 27] on span "Zuccardi Valle de Uco - Turismo" at bounding box center [52, 29] width 74 height 12
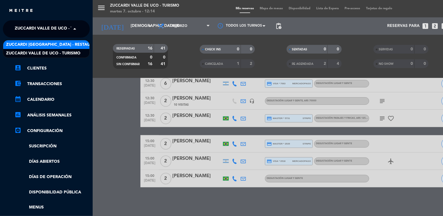
click at [75, 44] on span "Zuccardi [GEOGRAPHIC_DATA] - Restaurant [GEOGRAPHIC_DATA]" at bounding box center [75, 44] width 139 height 7
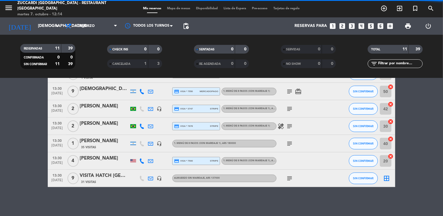
scroll to position [117, 0]
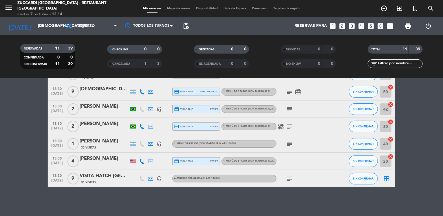
click at [31, 122] on bookings-row "12:30 [DATE] 3 [PERSON_NAME] credit_card visa * 2149 mercadopago 2. MENÚ DE 8 P…" at bounding box center [221, 87] width 443 height 199
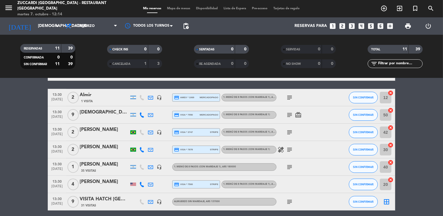
scroll to position [82, 0]
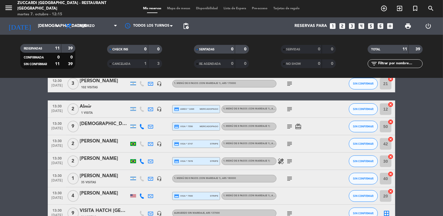
click at [288, 144] on icon "subject" at bounding box center [289, 143] width 7 height 7
